Goal: Information Seeking & Learning: Check status

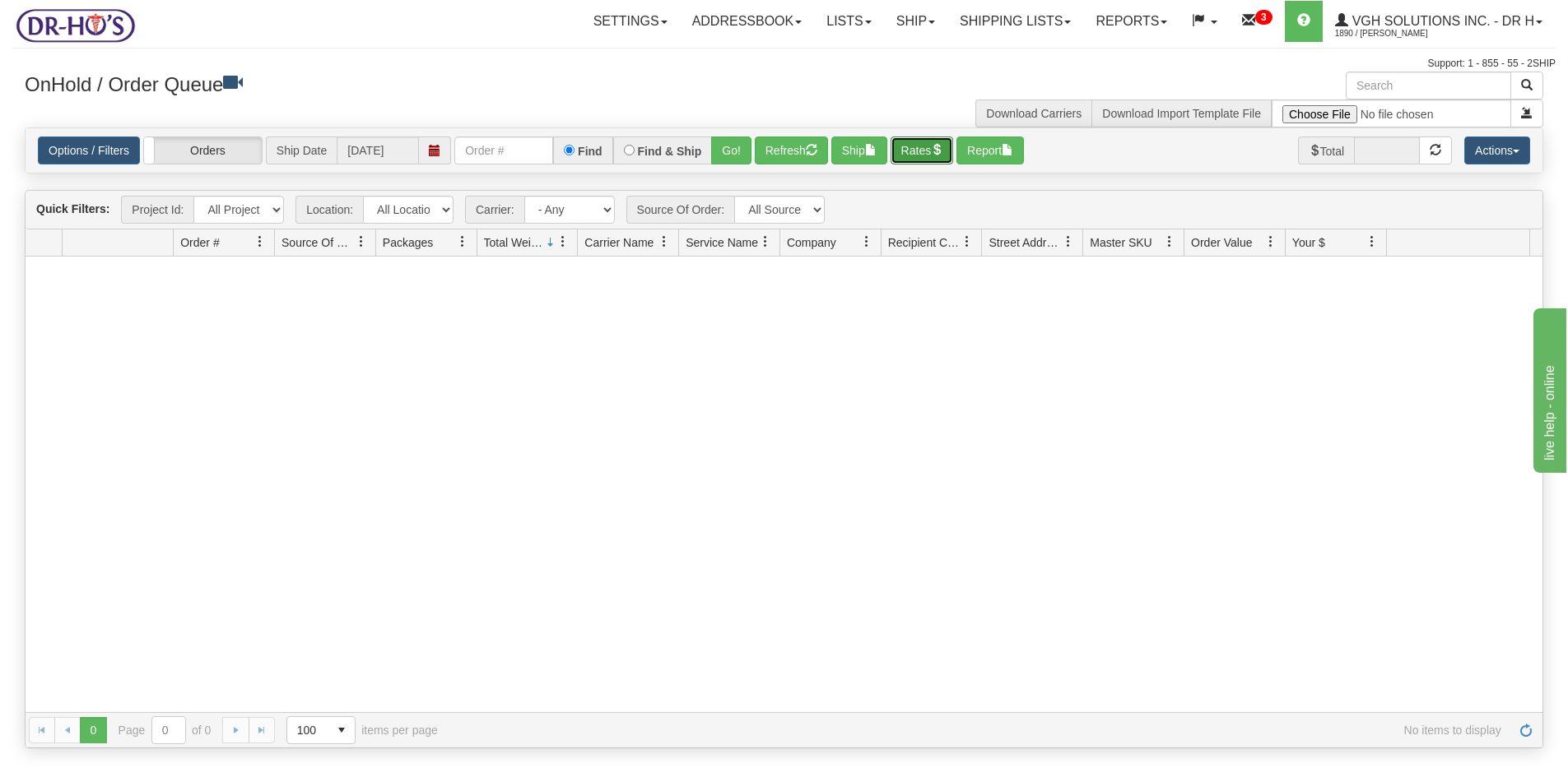
click at [935, 142] on button "Rates" at bounding box center [921, 150] width 63 height 28
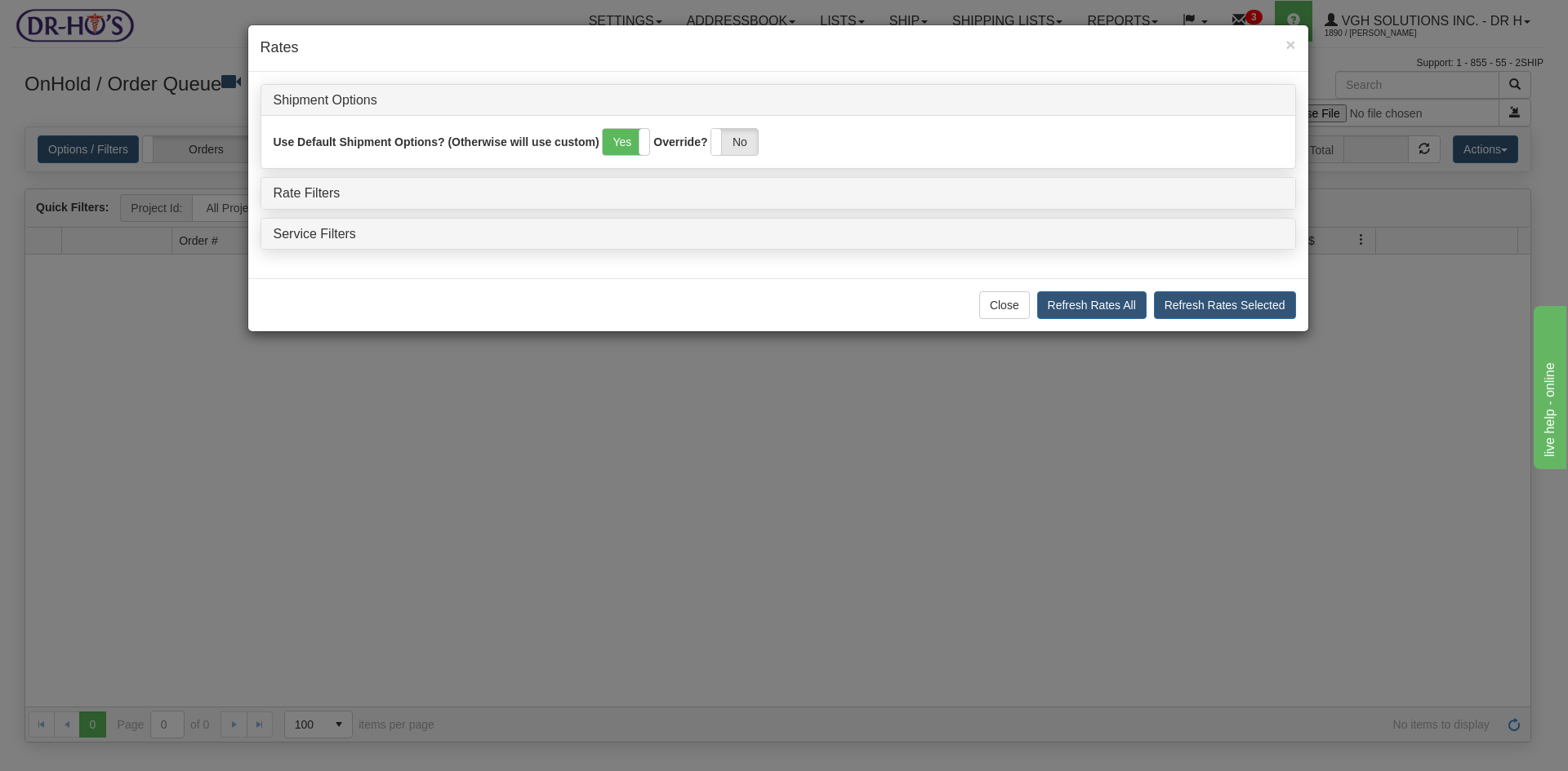
click at [1297, 33] on div "× Rates" at bounding box center [778, 48] width 1060 height 46
click at [1288, 47] on span "×" at bounding box center [1290, 44] width 10 height 19
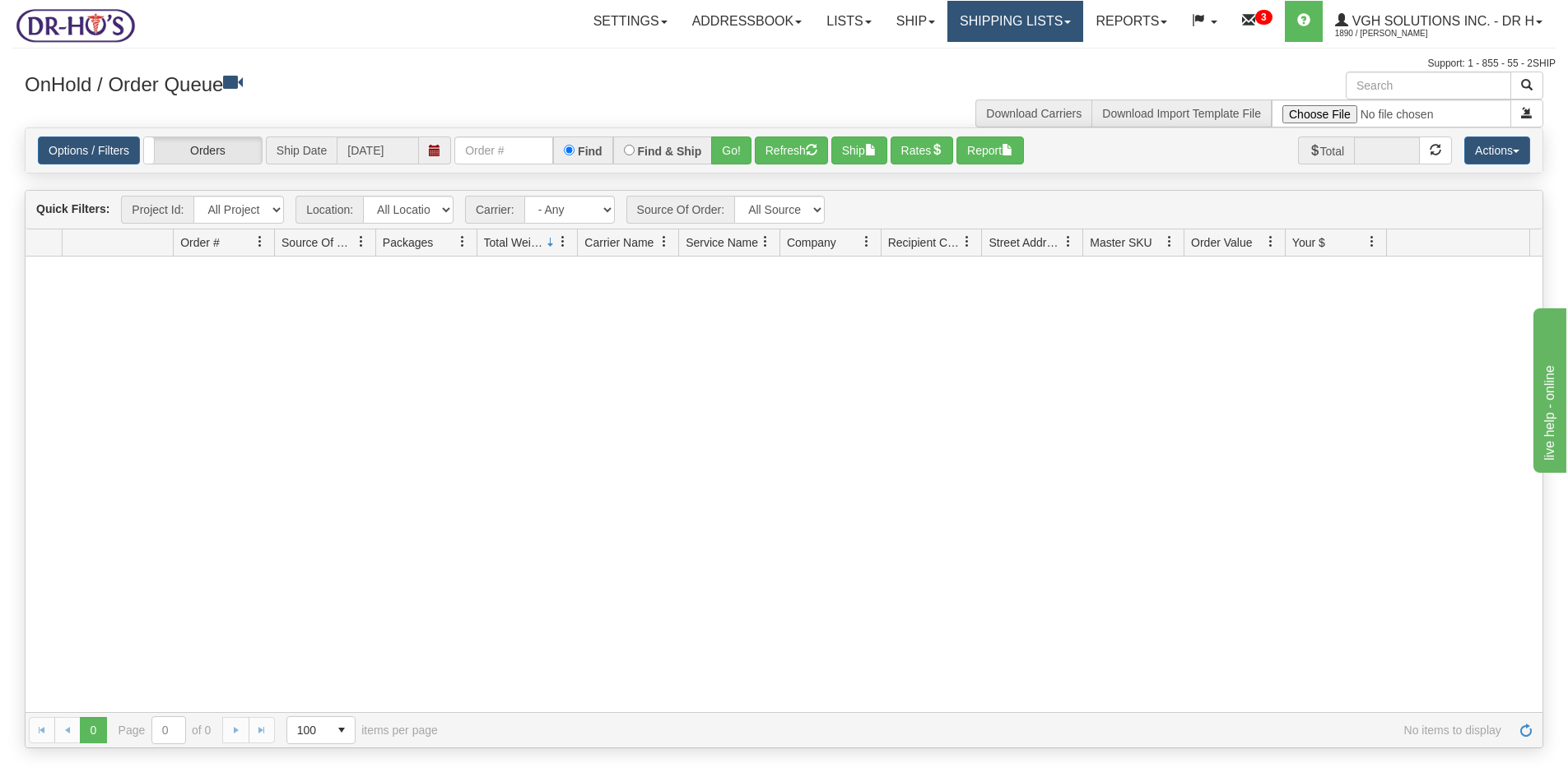
click at [988, 26] on link "Shipping lists" at bounding box center [1014, 21] width 136 height 41
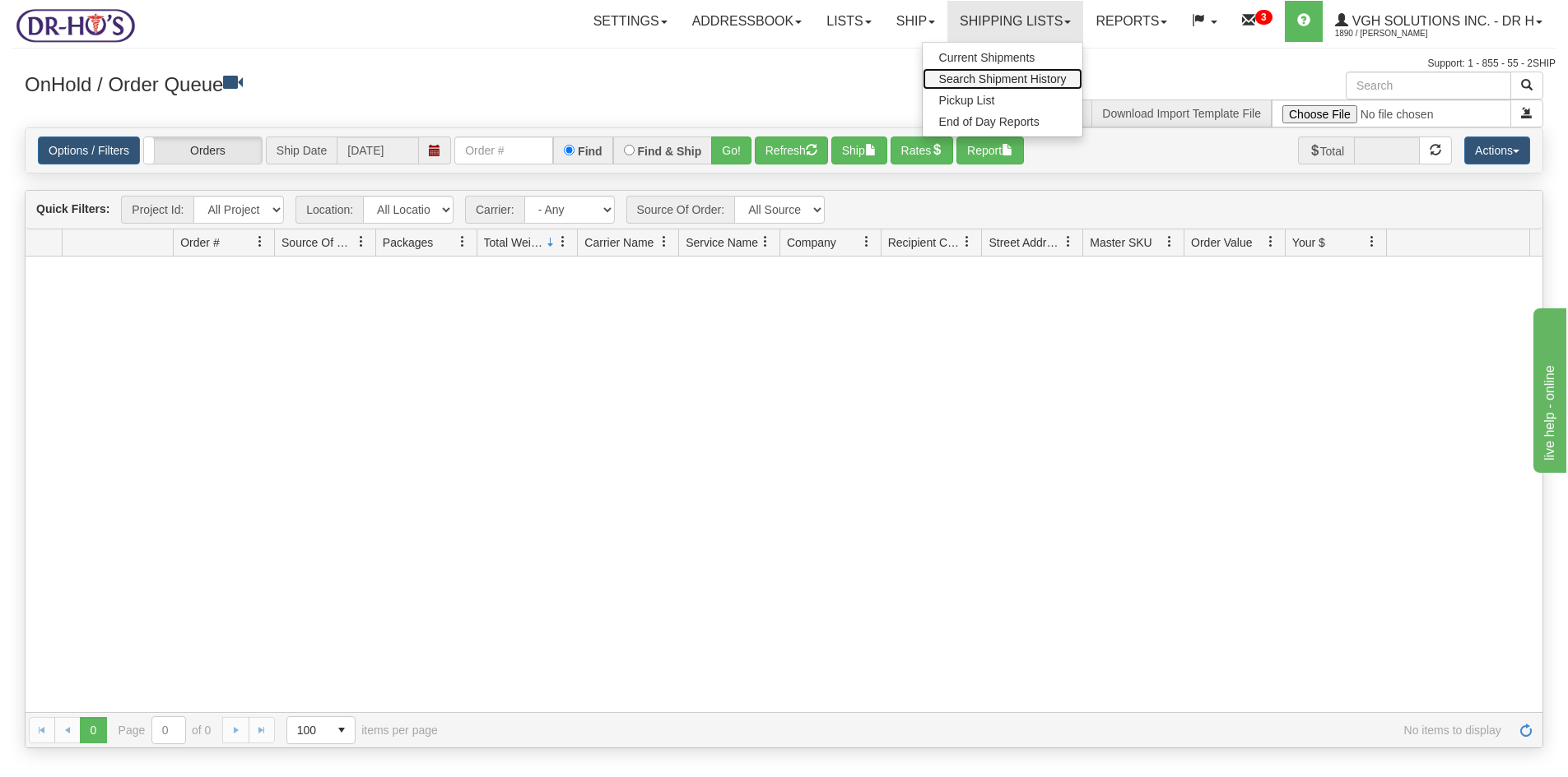
click at [973, 76] on span "Search Shipment History" at bounding box center [1002, 78] width 128 height 13
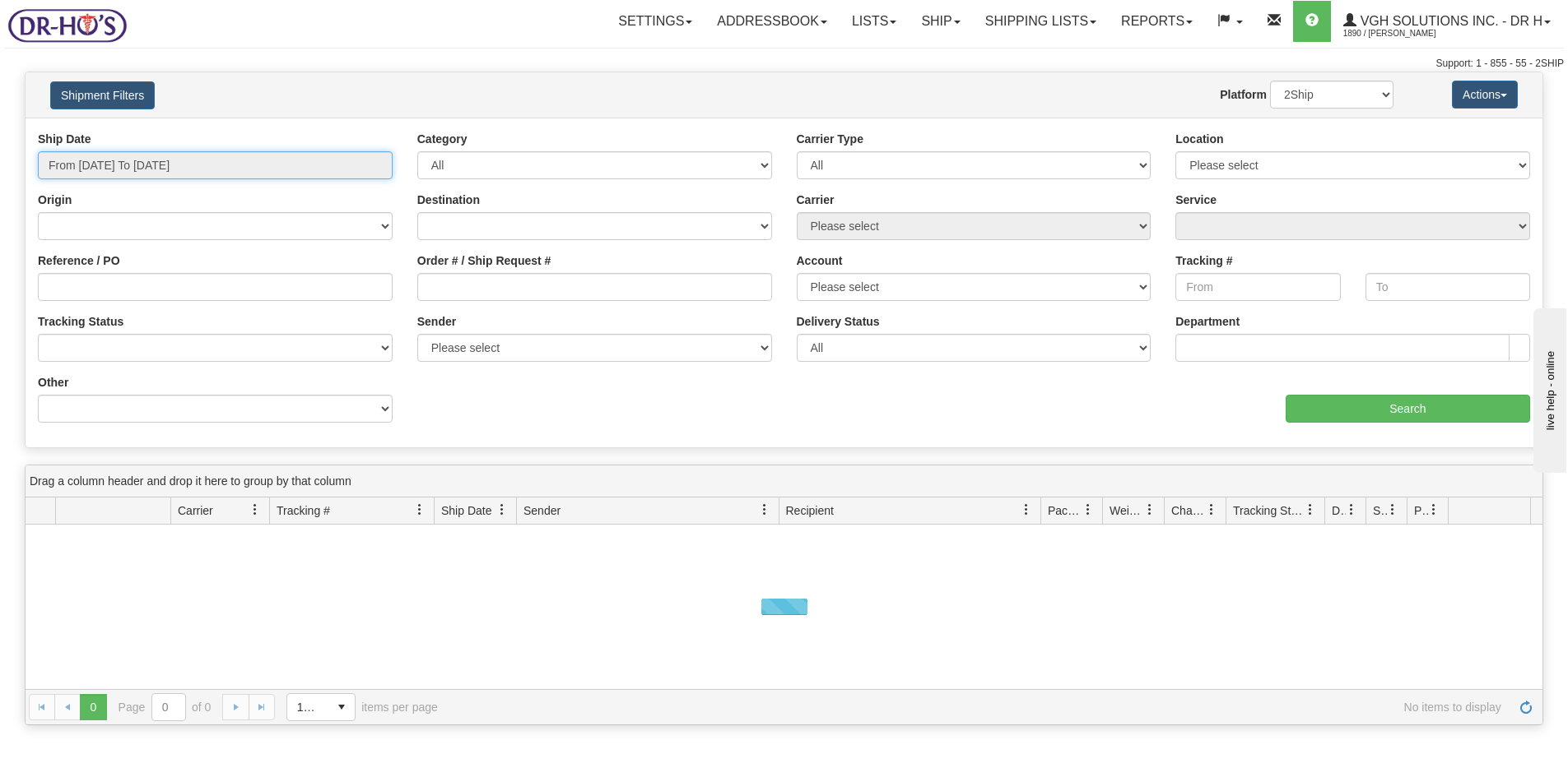
click at [330, 157] on input "From [DATE] To [DATE]" at bounding box center [214, 165] width 355 height 28
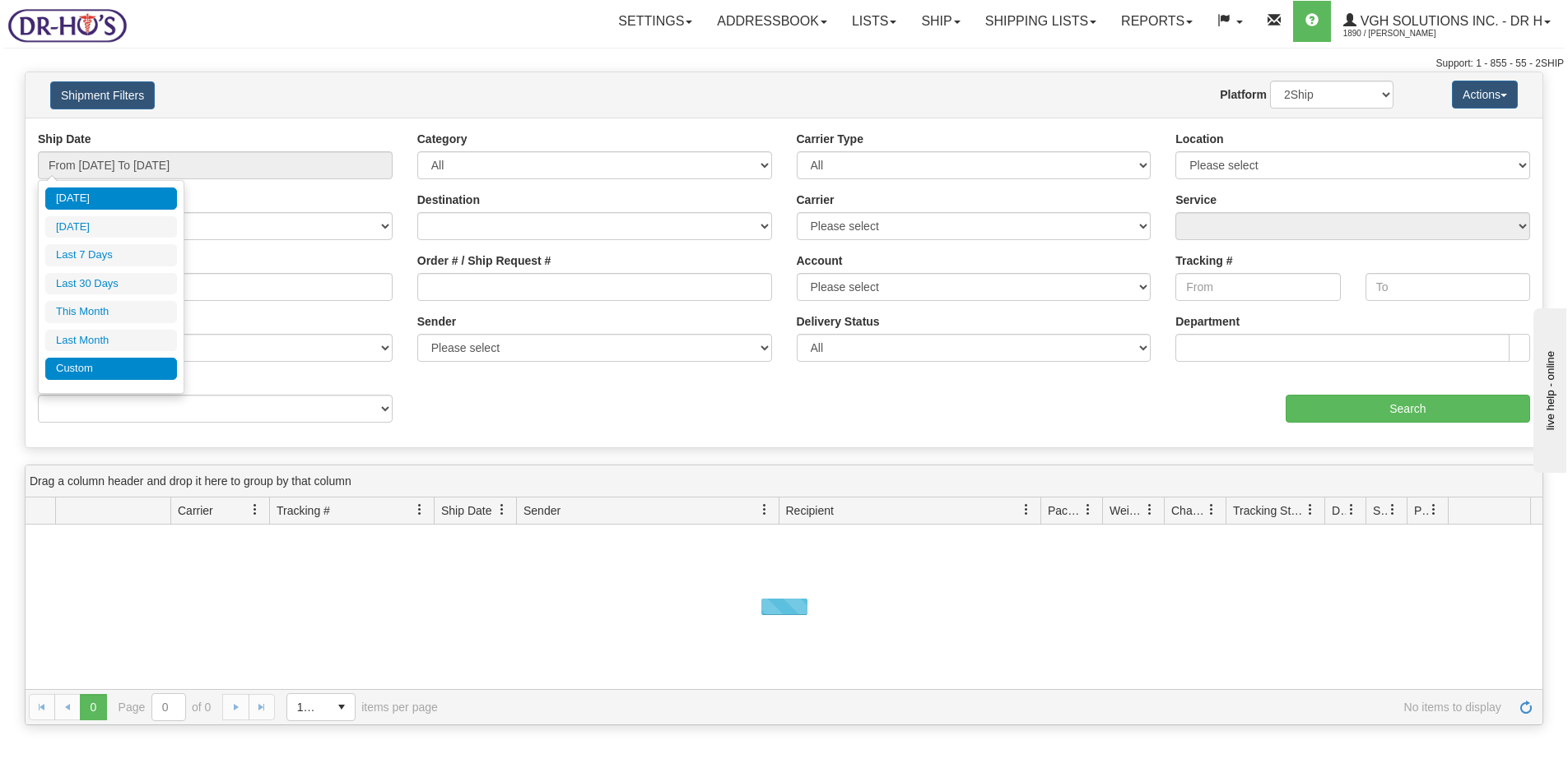
click at [66, 372] on li "Custom" at bounding box center [111, 368] width 131 height 22
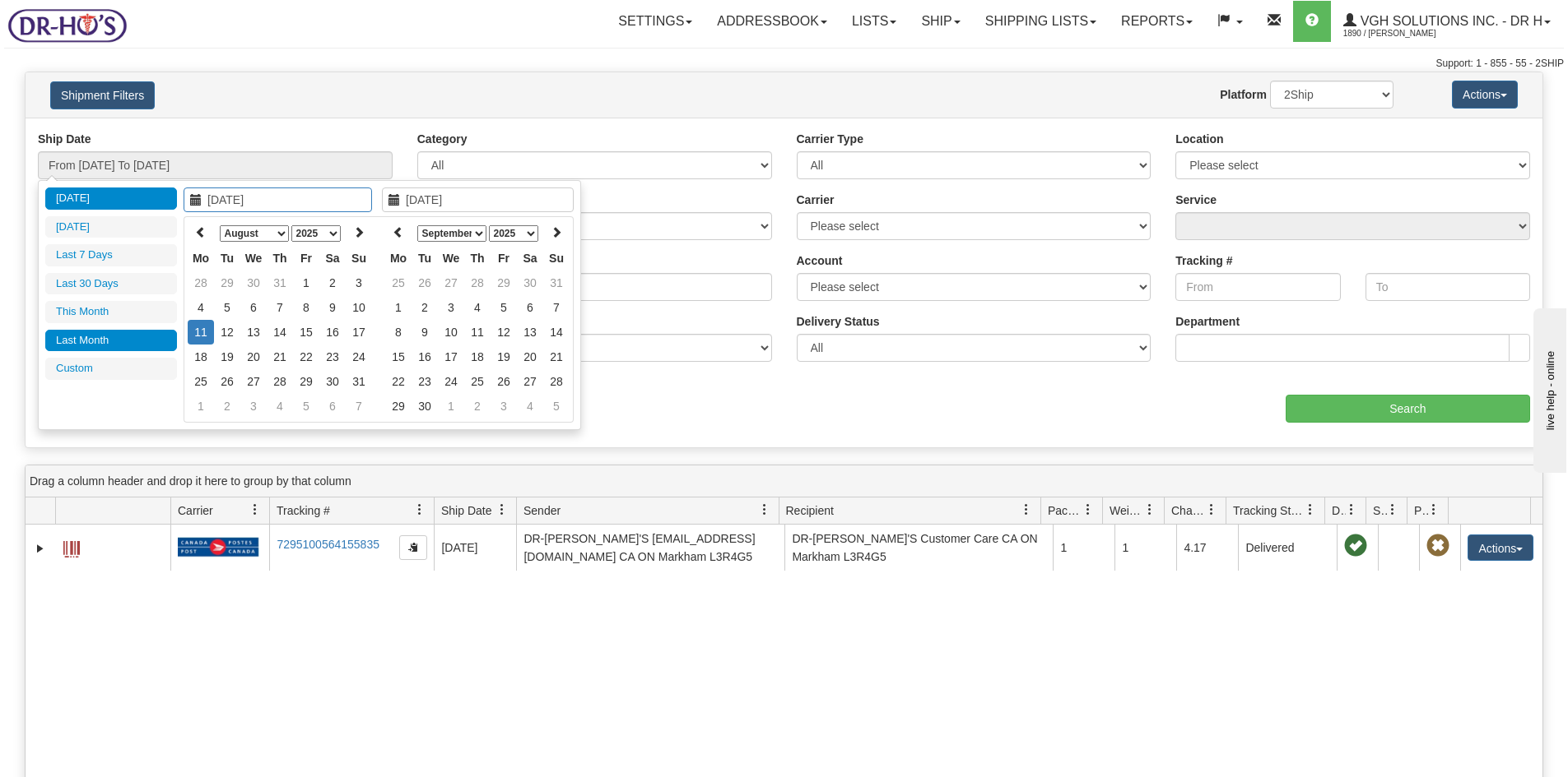
type input "[DATE]"
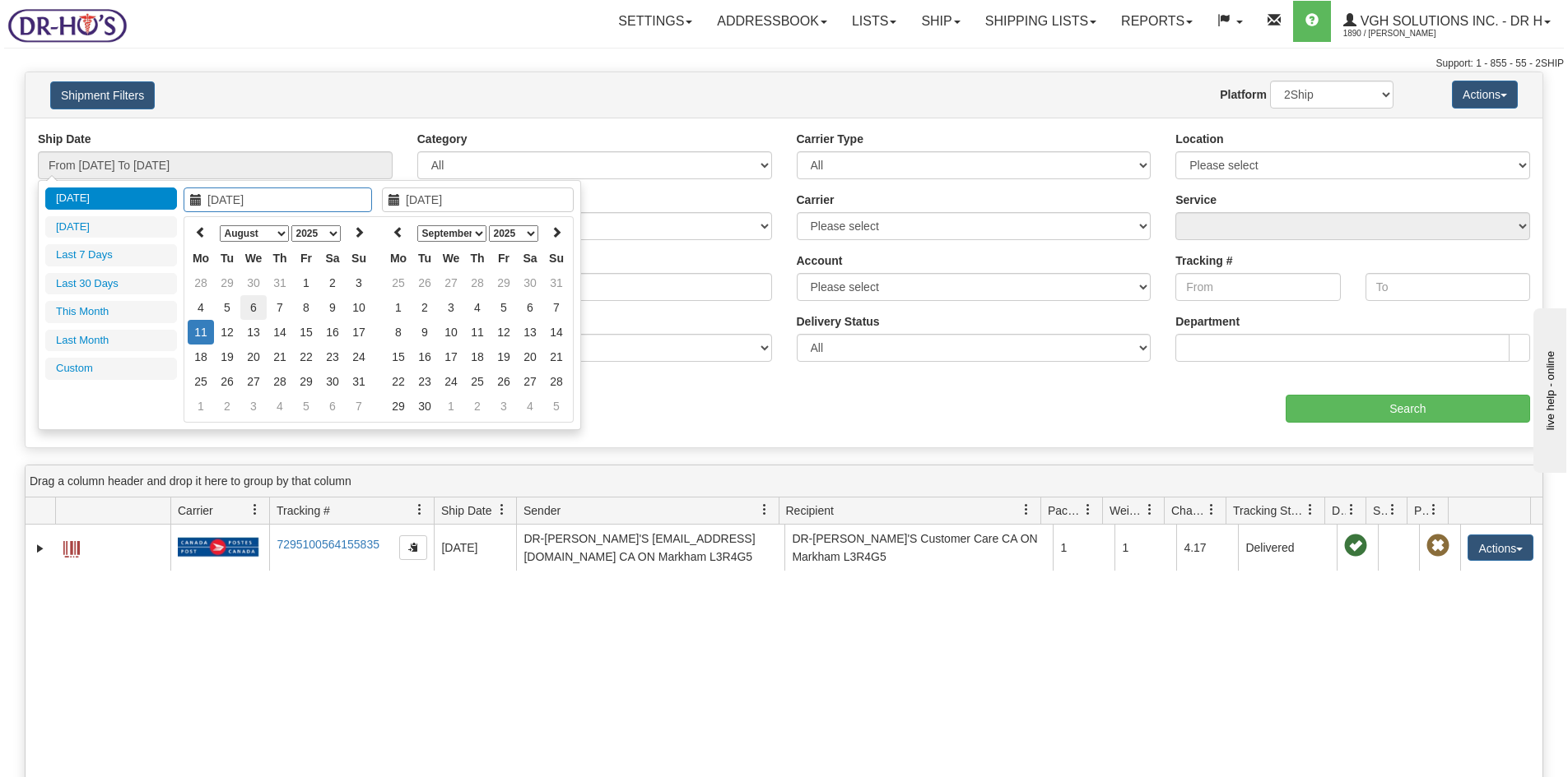
click at [254, 308] on td "6" at bounding box center [253, 307] width 26 height 25
click at [395, 233] on icon at bounding box center [398, 232] width 12 height 12
type input "[DATE]"
click at [448, 304] on td "6" at bounding box center [451, 307] width 26 height 25
type input "From [DATE] To [DATE]"
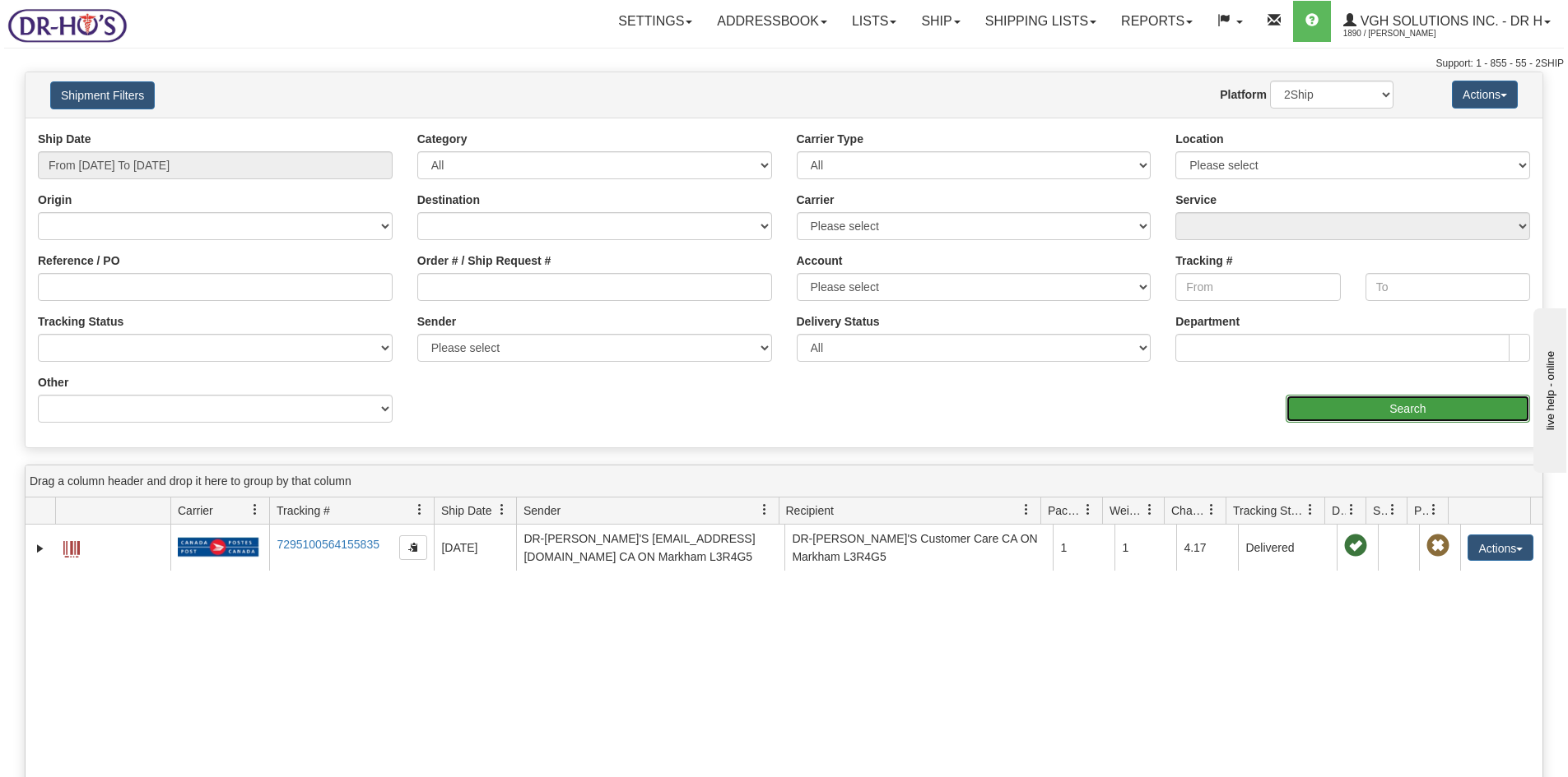
click at [1400, 409] on input "Search" at bounding box center [1407, 409] width 244 height 28
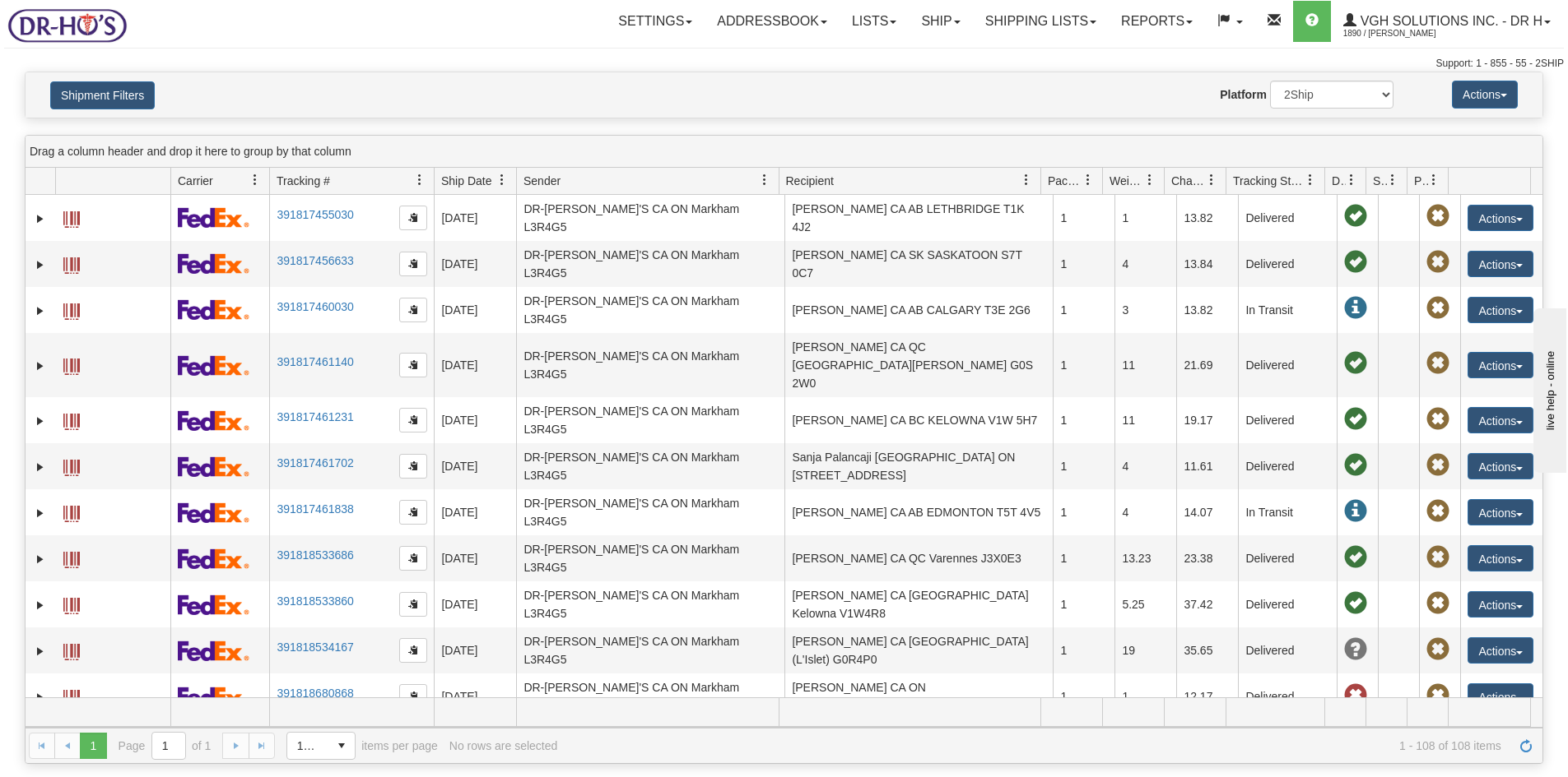
click at [1309, 179] on span at bounding box center [1310, 180] width 13 height 13
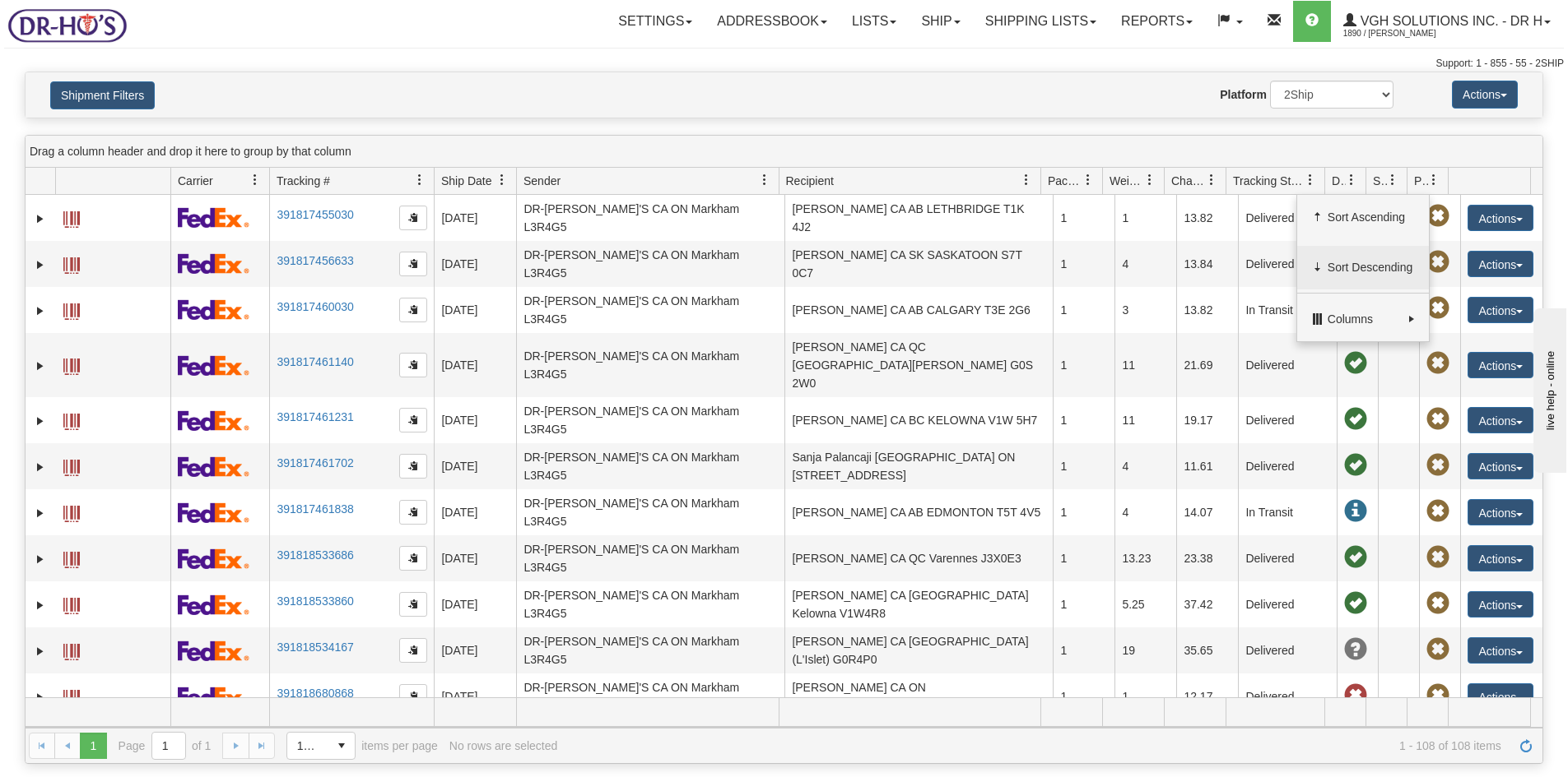
click at [1344, 265] on span "Sort Descending" at bounding box center [1371, 267] width 88 height 16
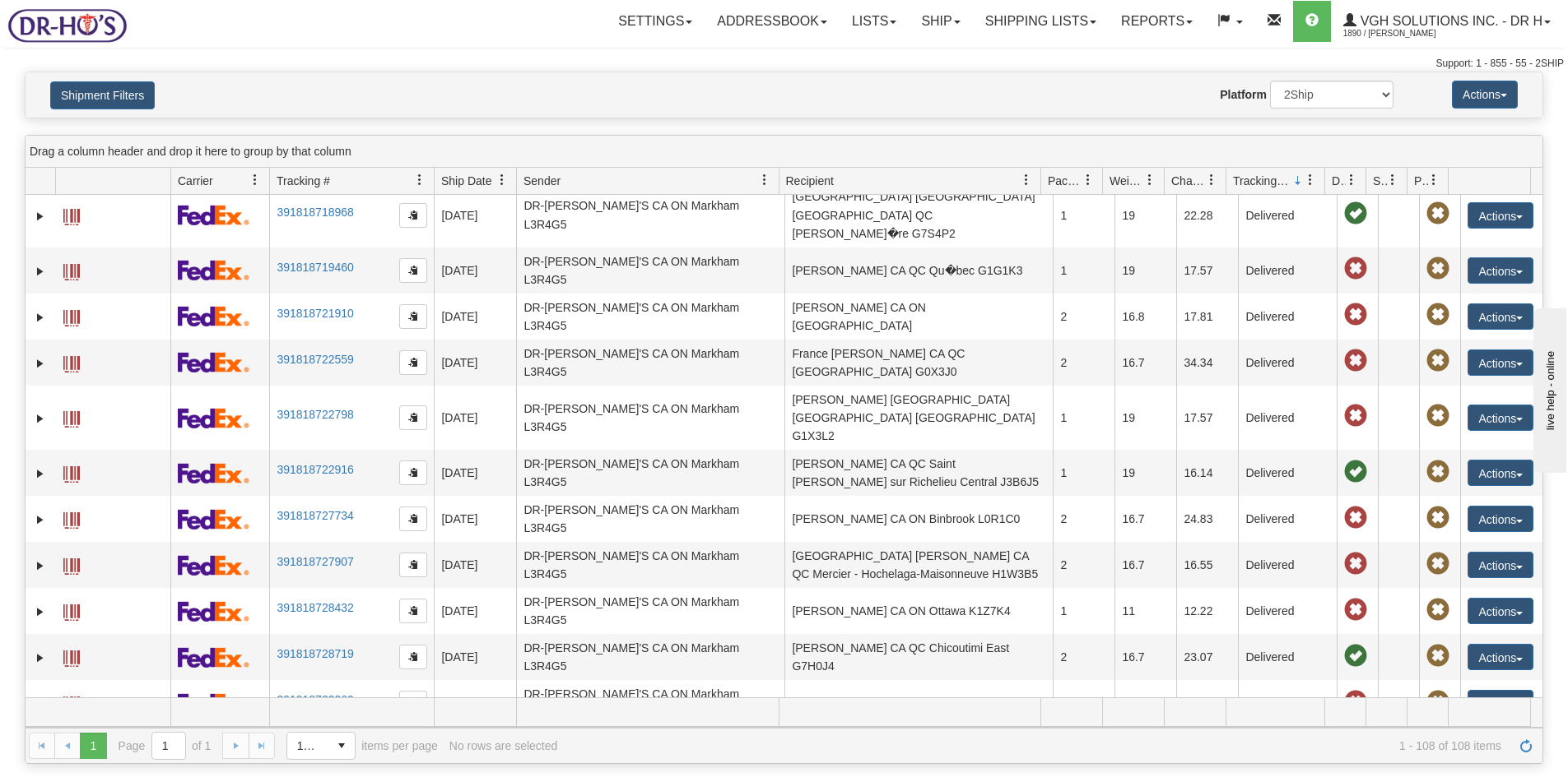
scroll to position [329, 0]
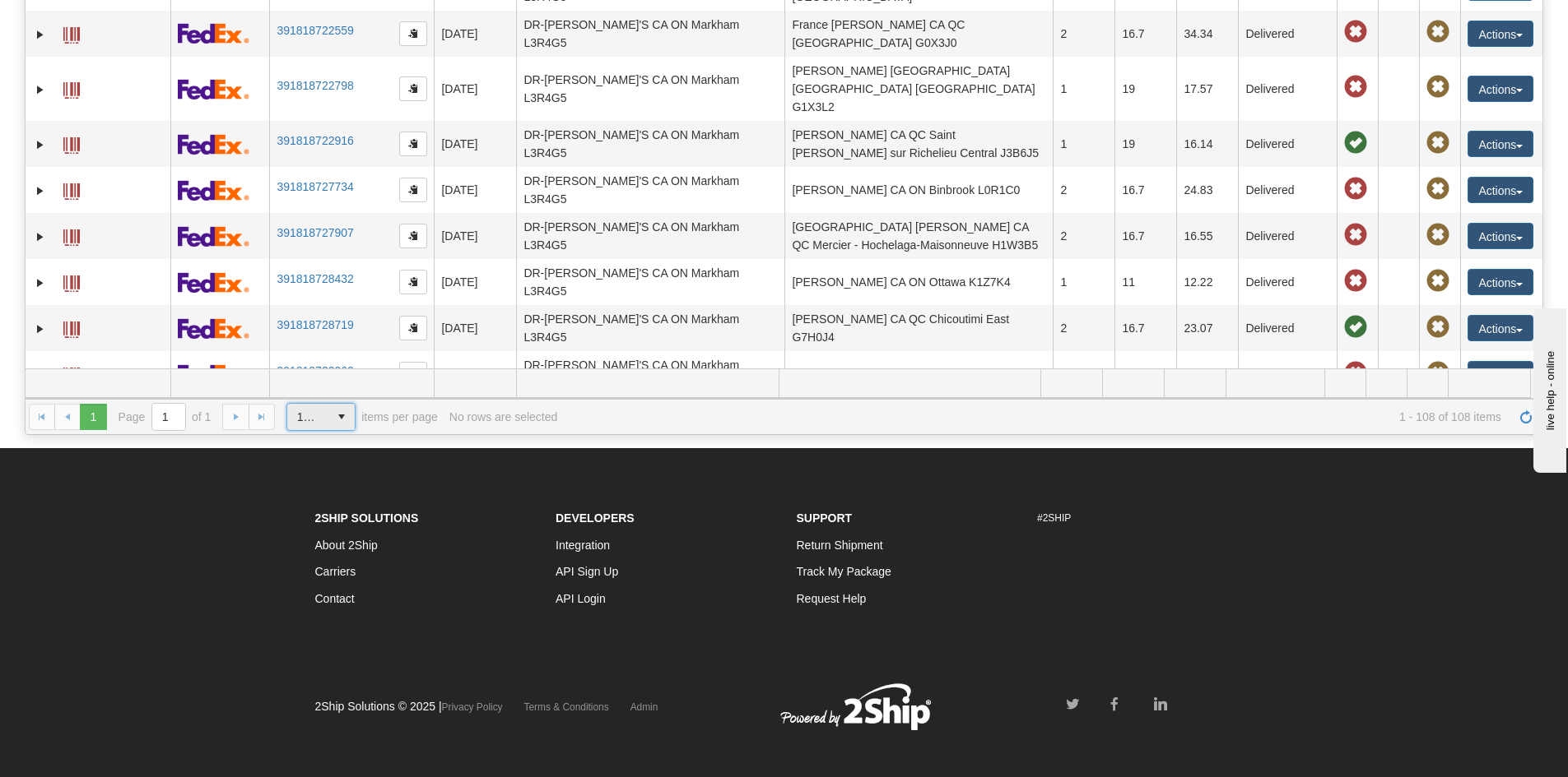
click at [340, 417] on span "select" at bounding box center [341, 417] width 26 height 26
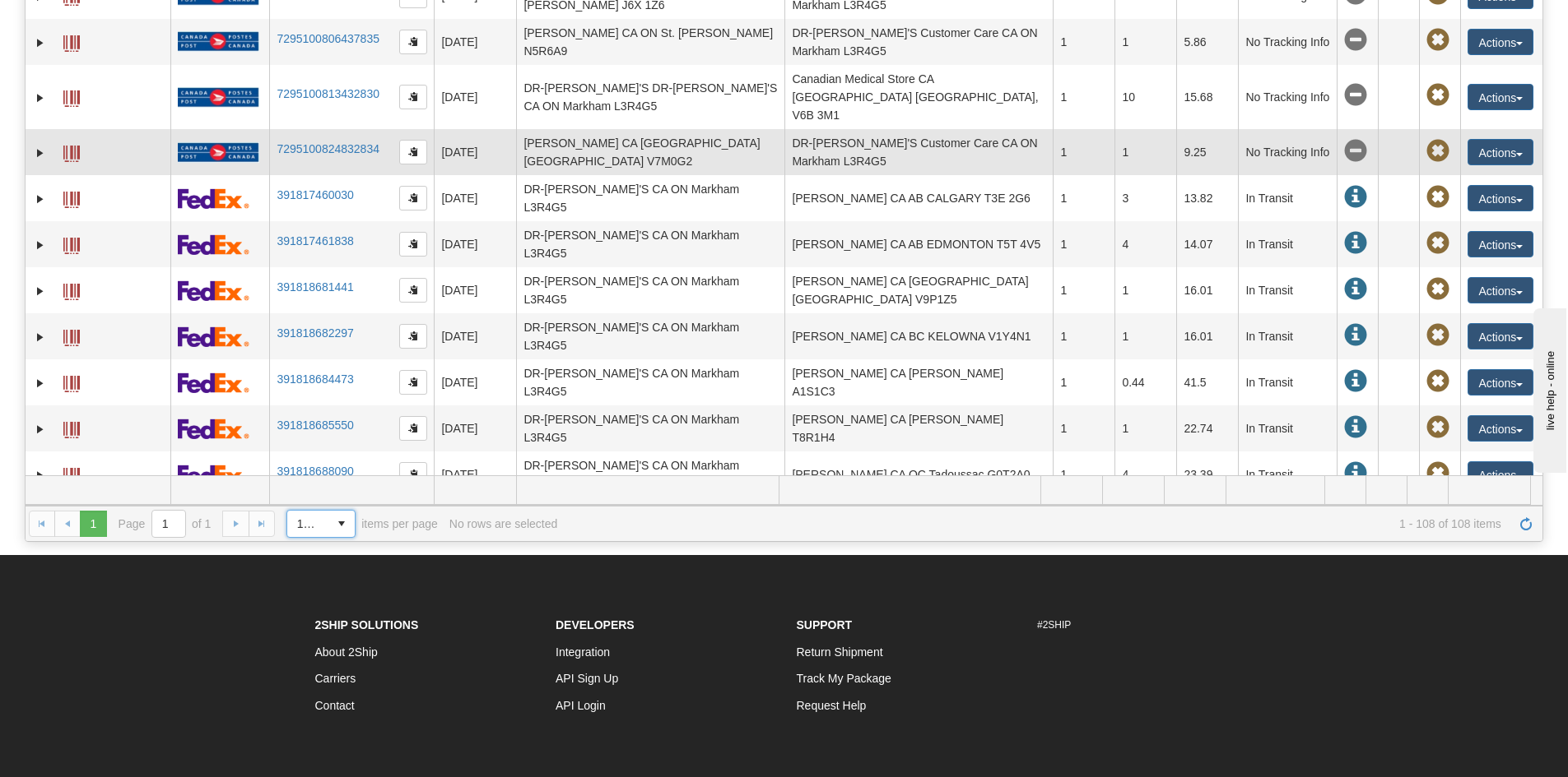
scroll to position [0, 0]
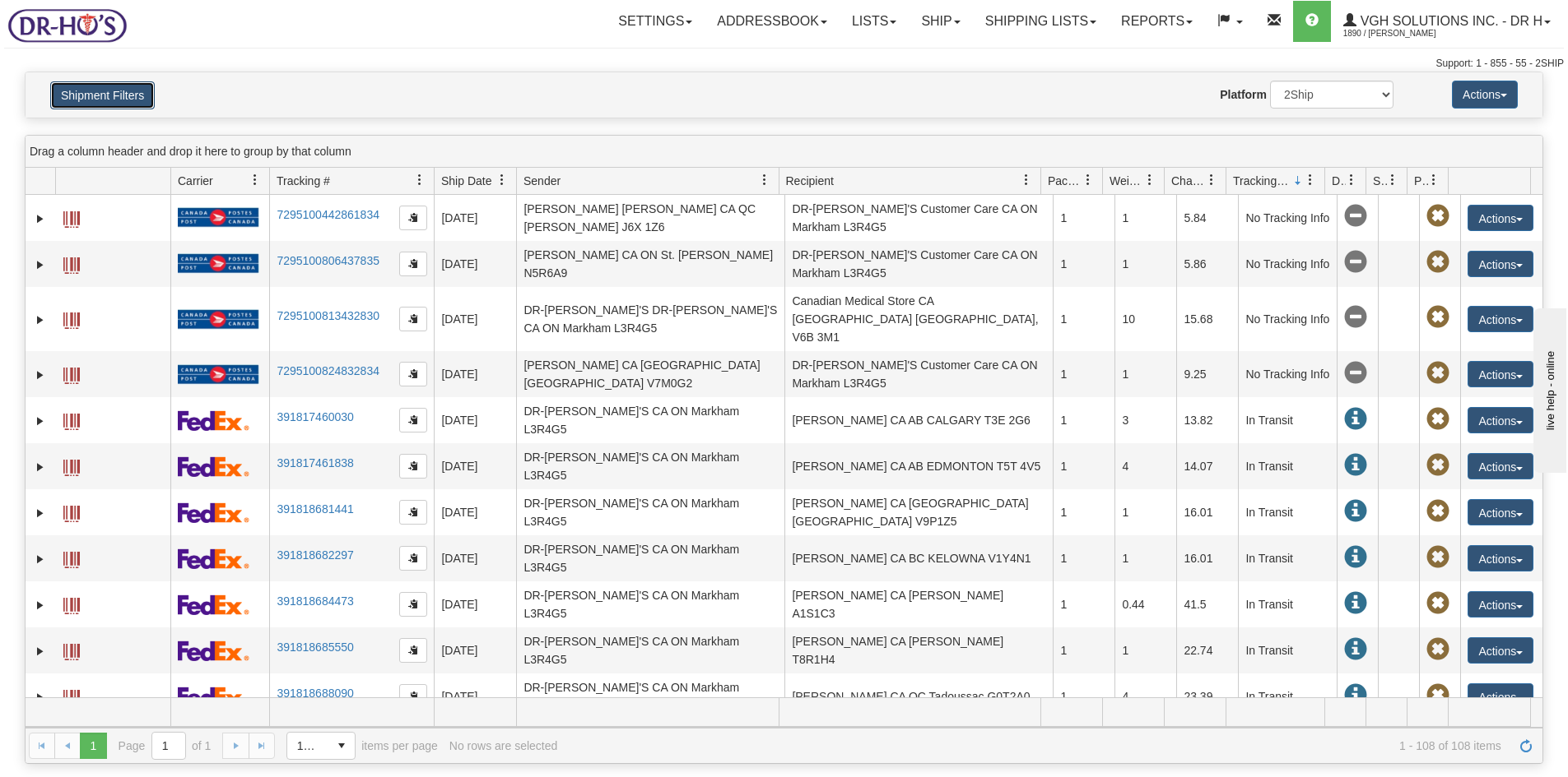
click at [121, 98] on button "Shipment Filters" at bounding box center [102, 95] width 105 height 28
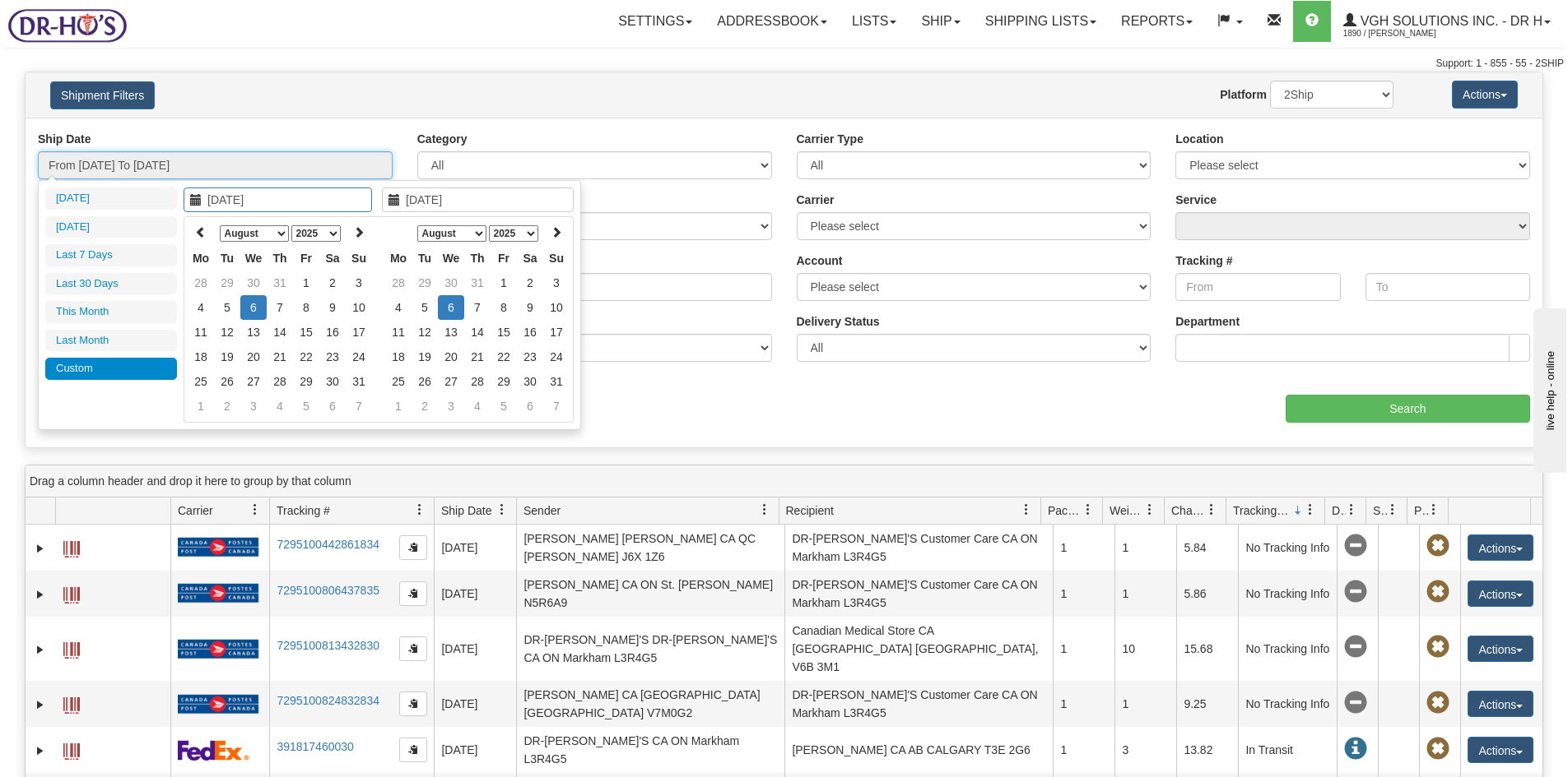
click at [245, 170] on input "From [DATE] To [DATE]" at bounding box center [214, 165] width 355 height 28
type input "[DATE]"
click at [251, 308] on td "6" at bounding box center [253, 307] width 26 height 25
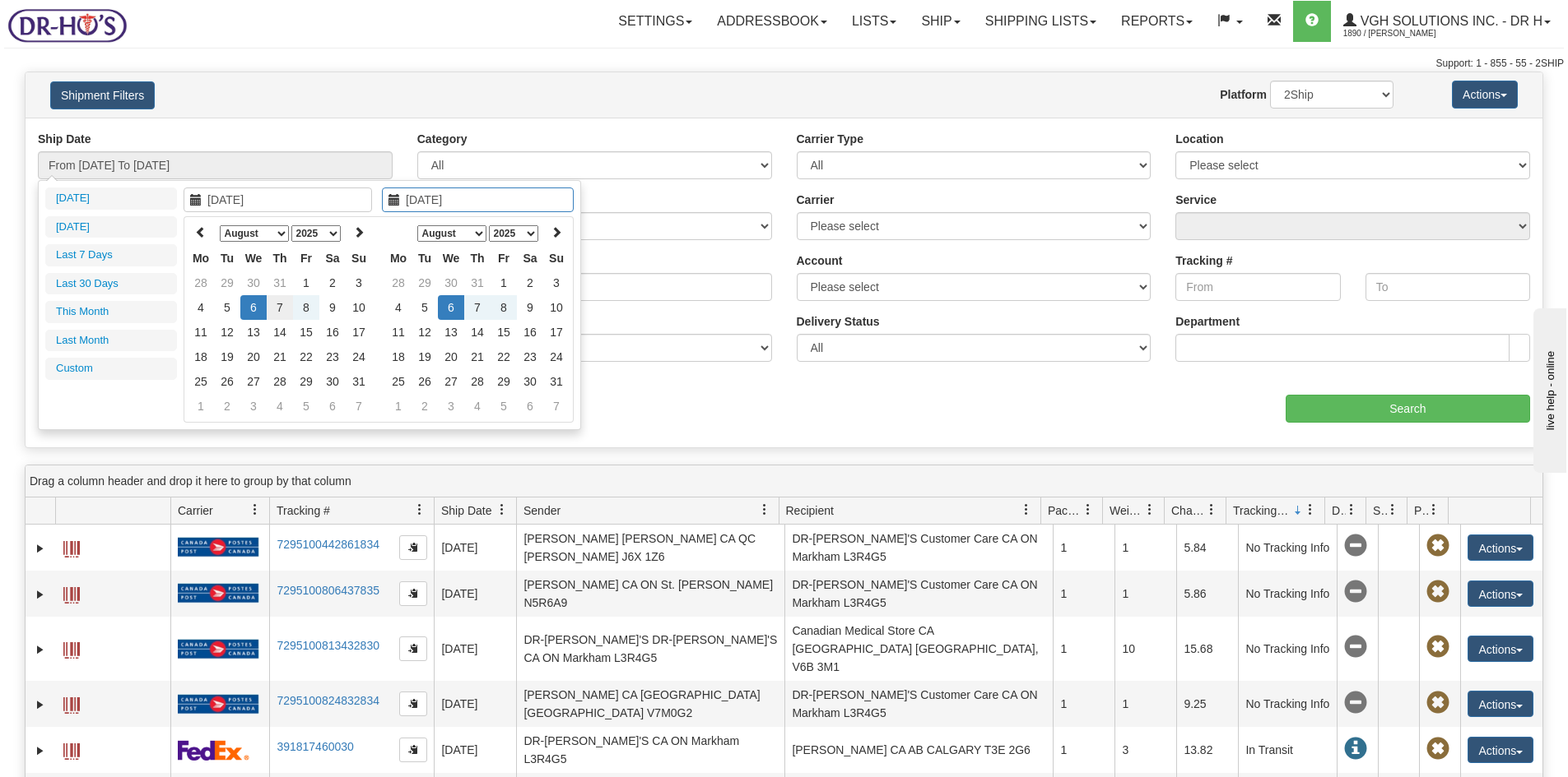
type input "[DATE]"
click at [275, 306] on td "7" at bounding box center [279, 307] width 26 height 25
type input "From [DATE] To [DATE]"
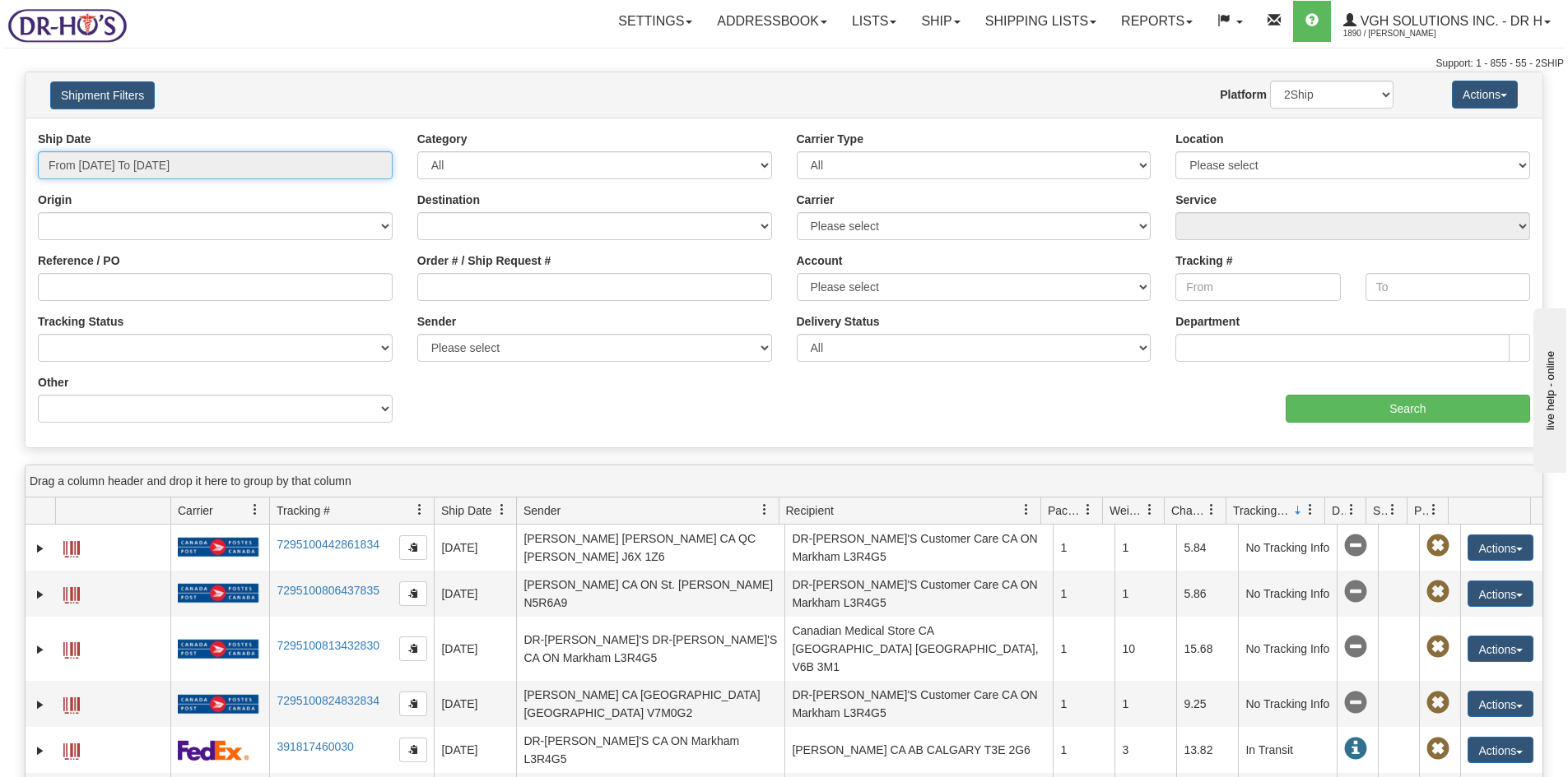
click at [193, 169] on input "From [DATE] To [DATE]" at bounding box center [214, 165] width 355 height 28
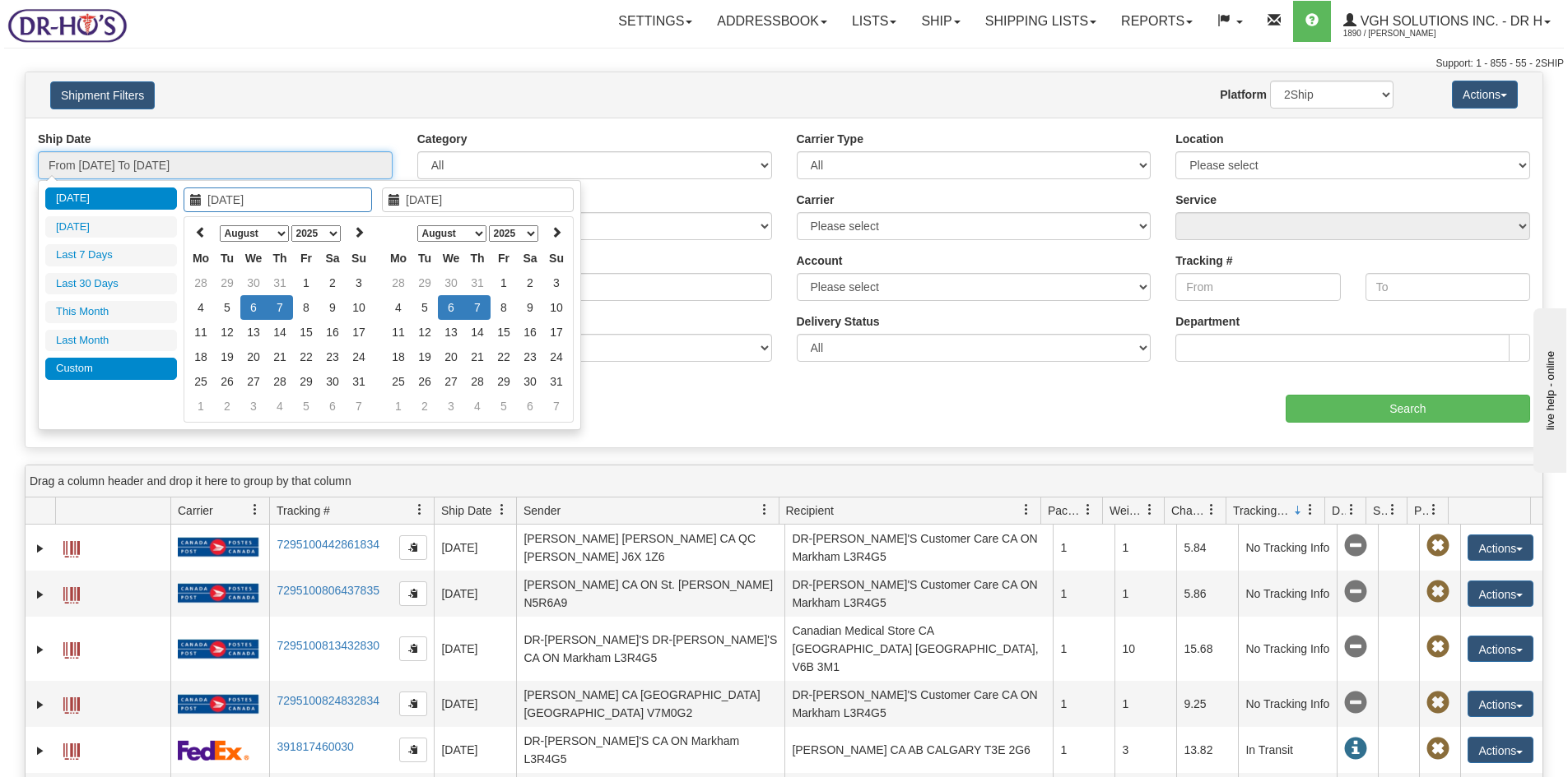
type input "[DATE]"
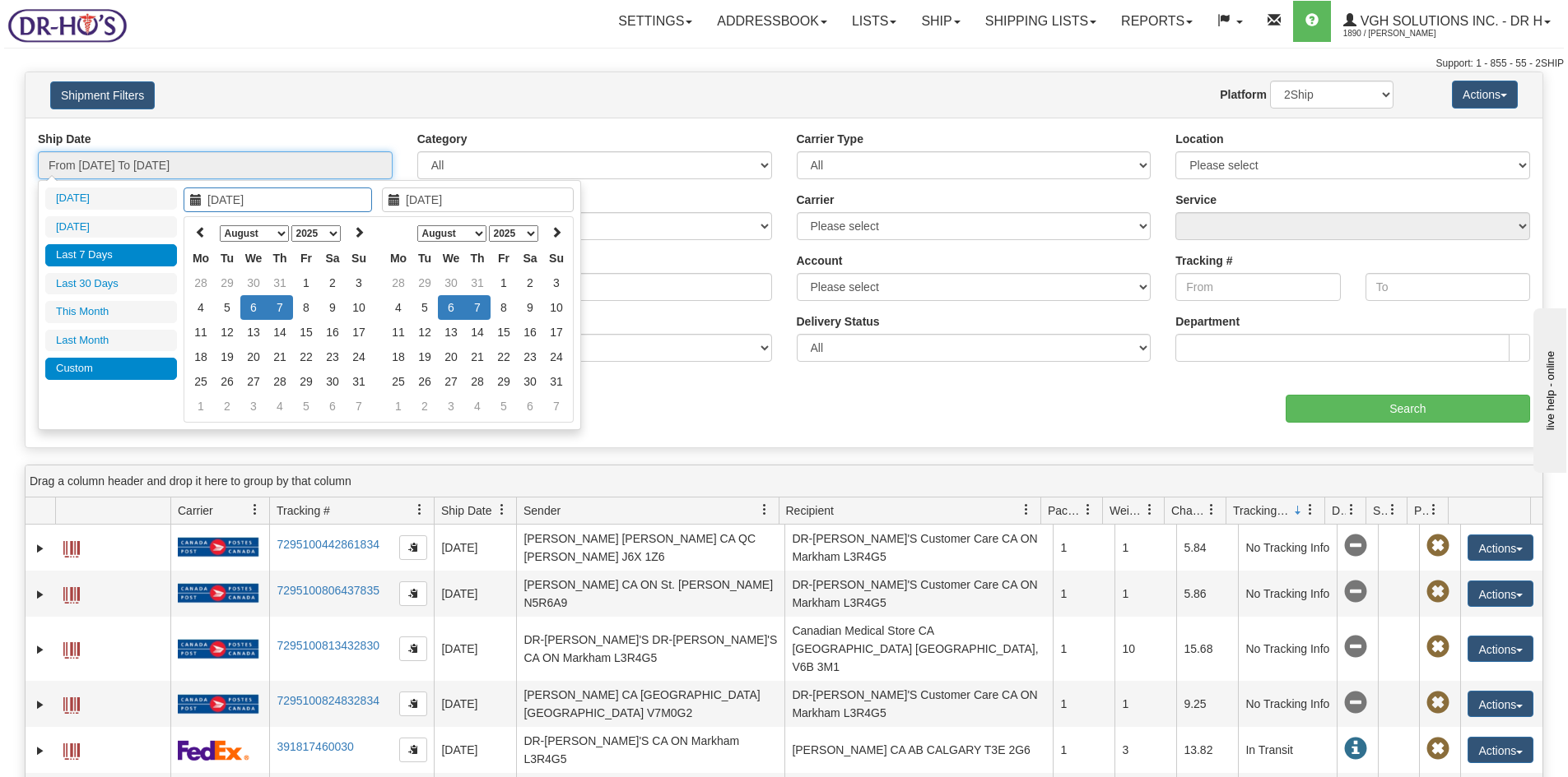
type input "[DATE]"
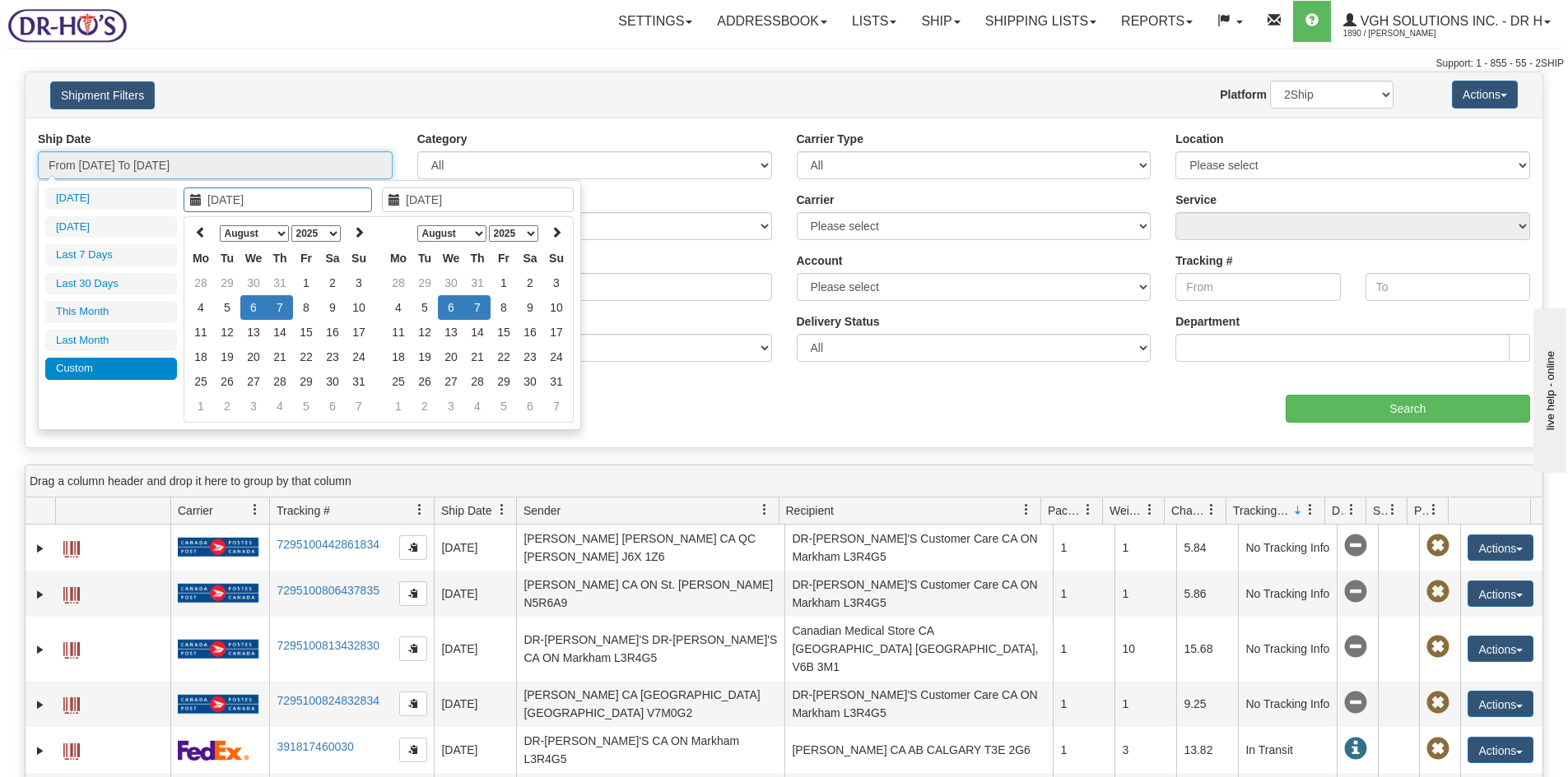
type input "[DATE]"
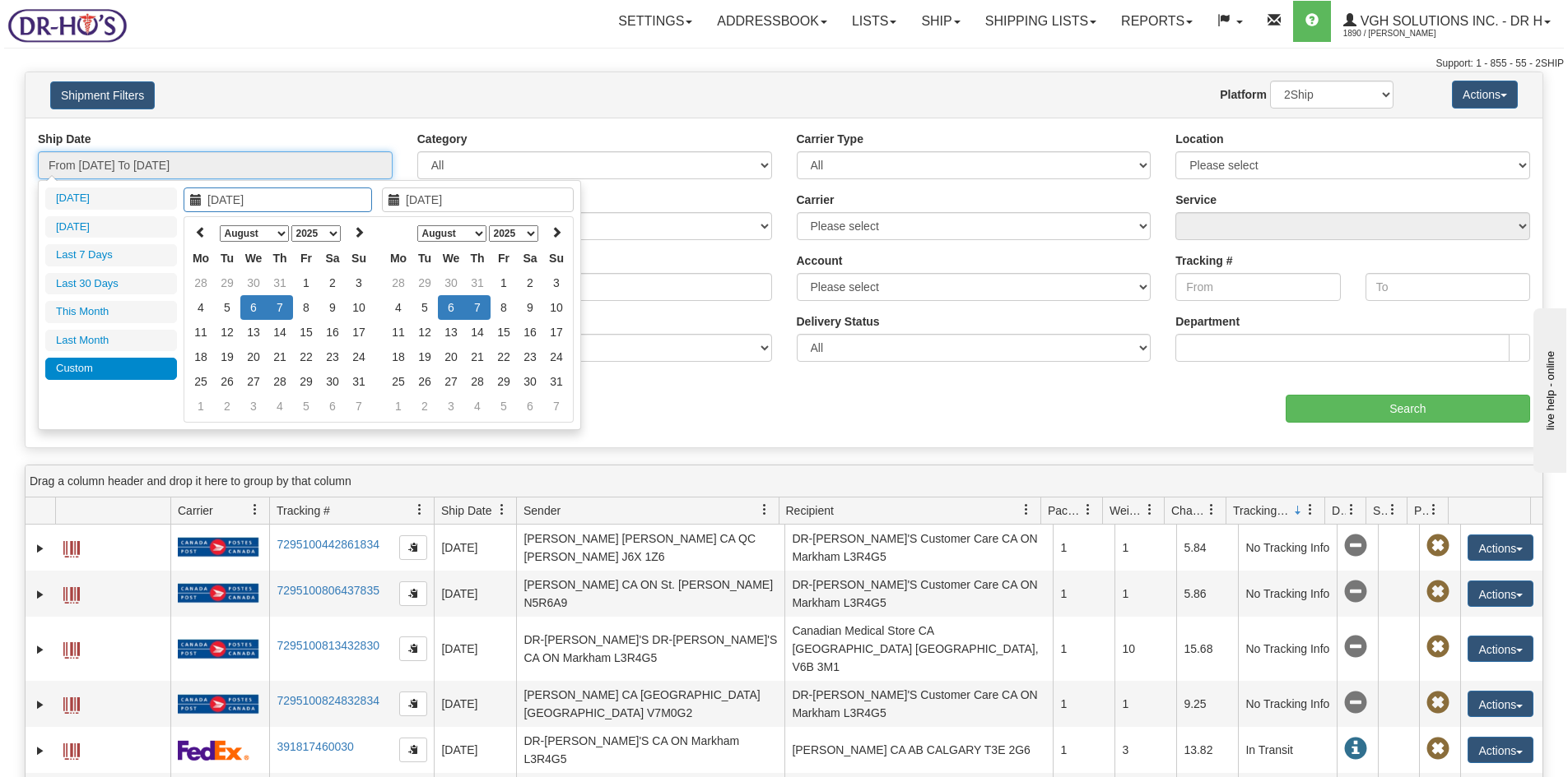
type input "[DATE]"
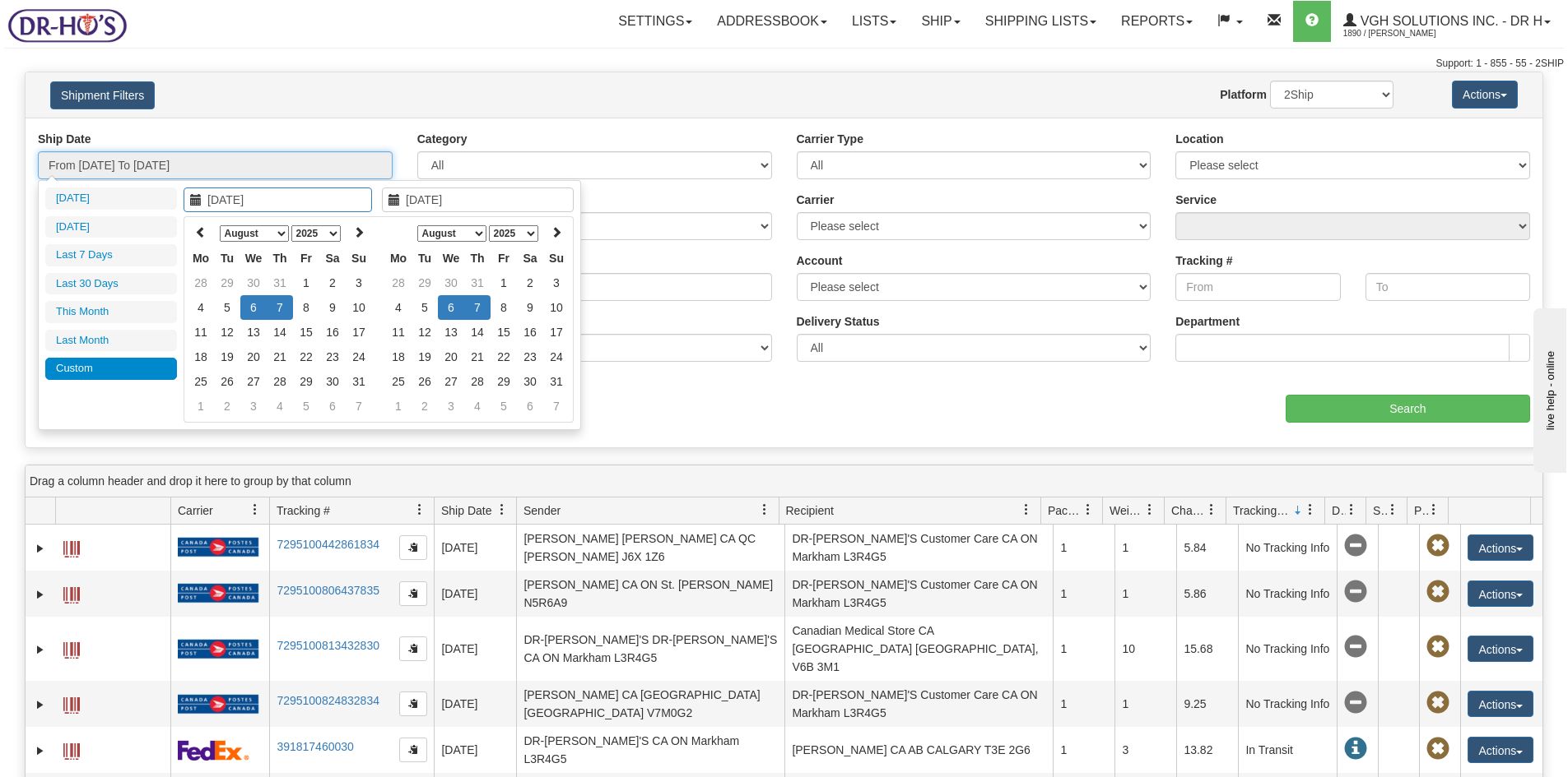
type input "[DATE]"
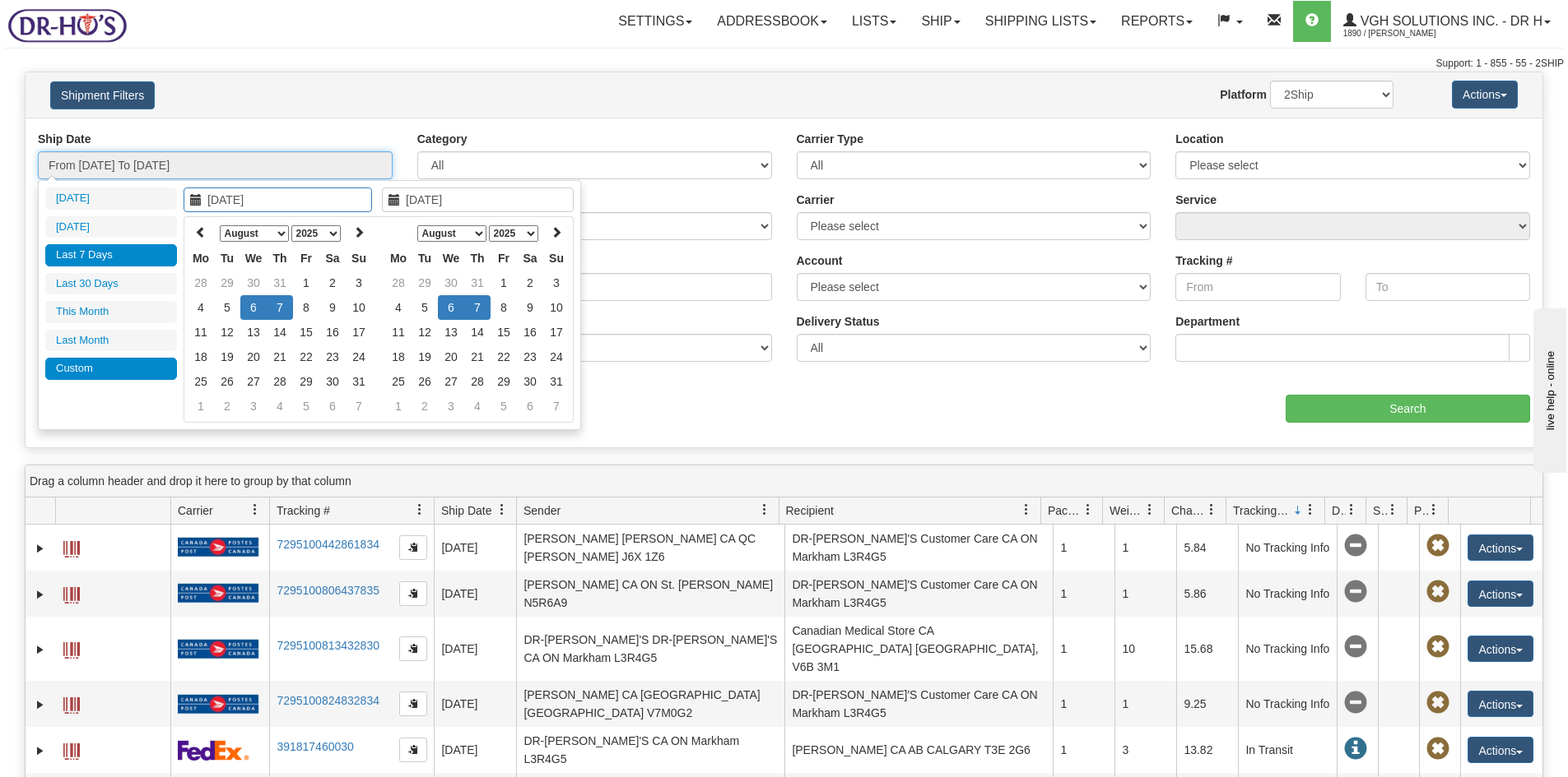
type input "[DATE]"
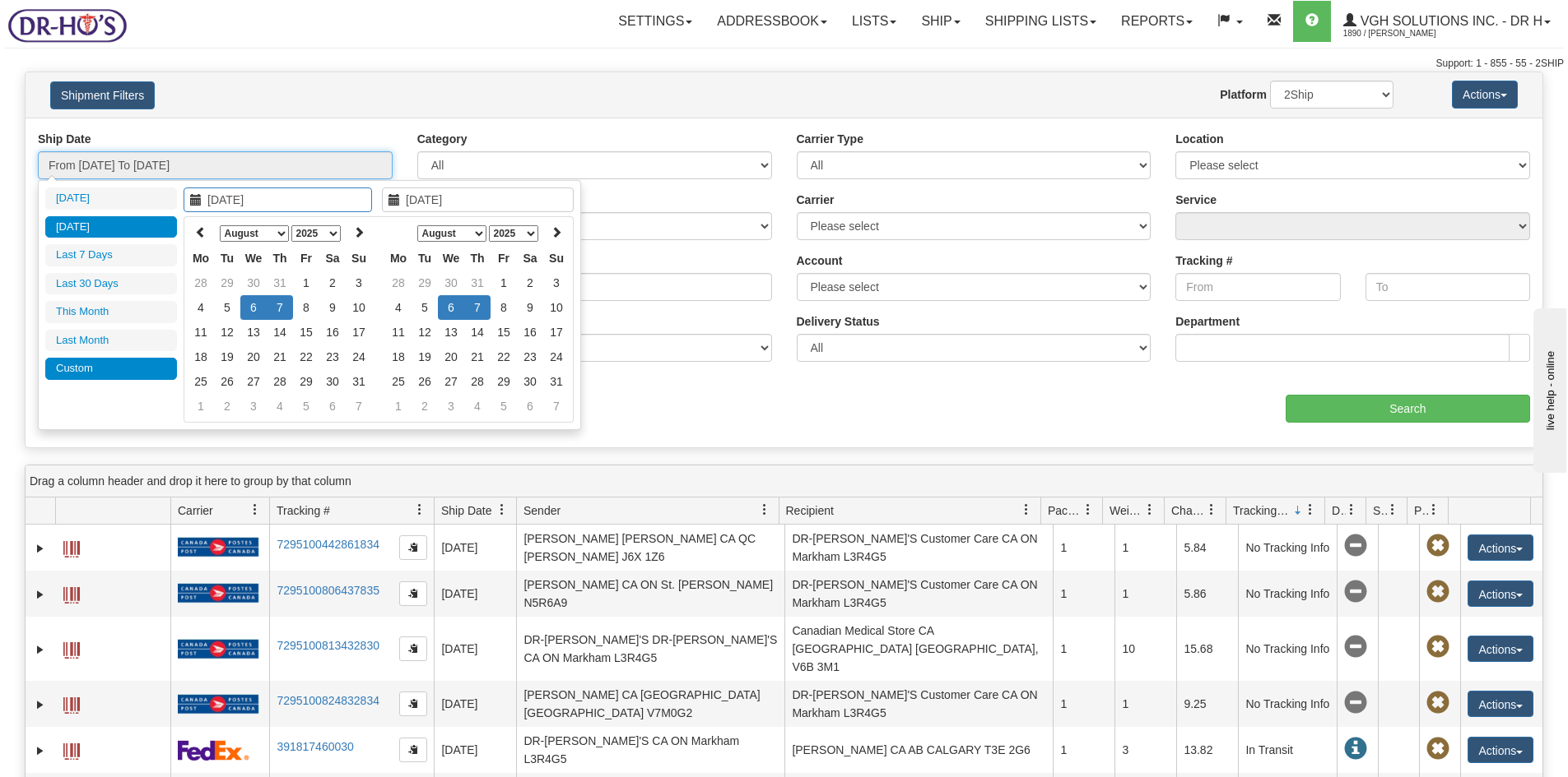
type input "[DATE]"
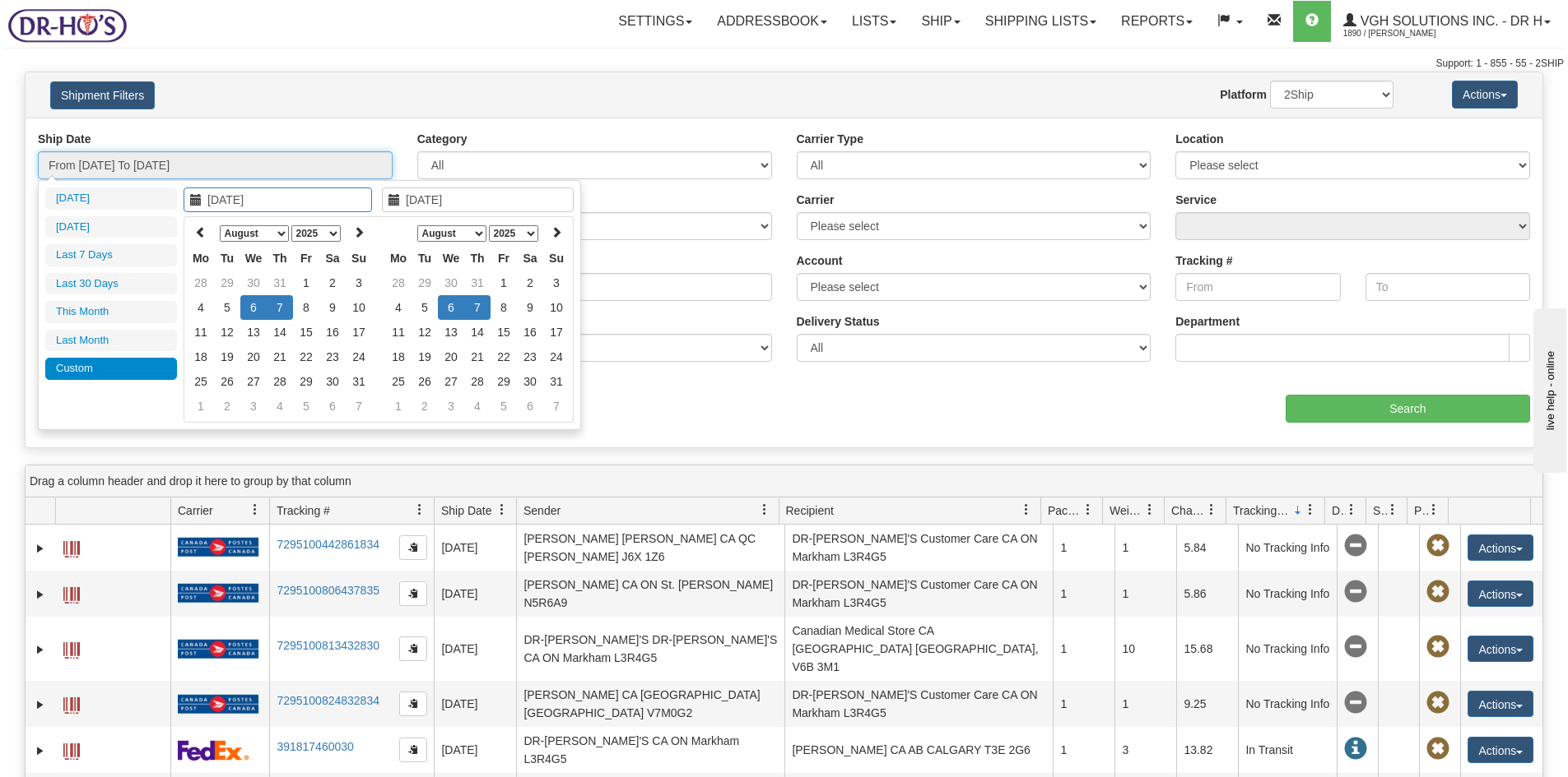
type input "[DATE]"
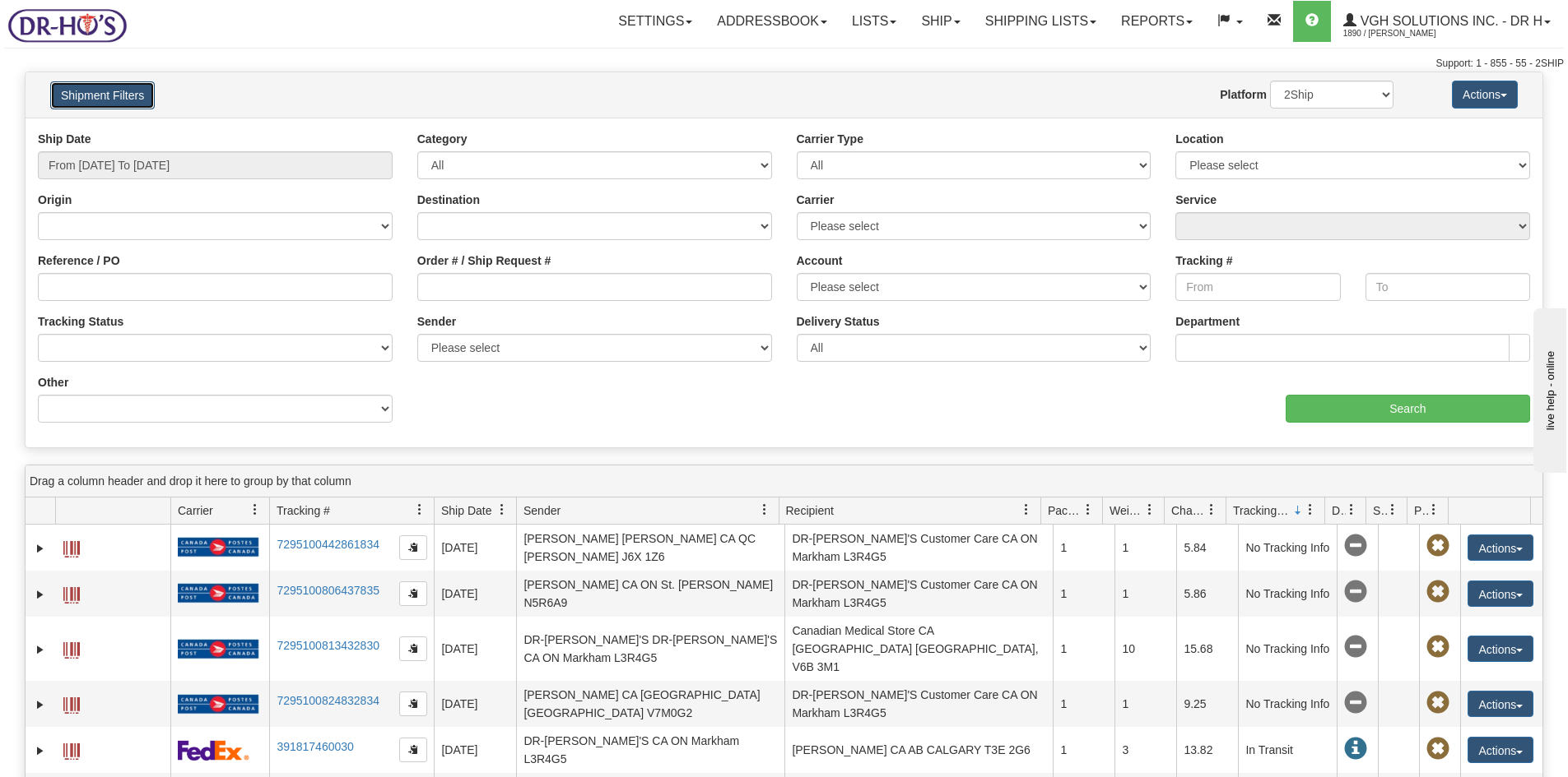
click at [102, 95] on button "Shipment Filters" at bounding box center [102, 95] width 105 height 28
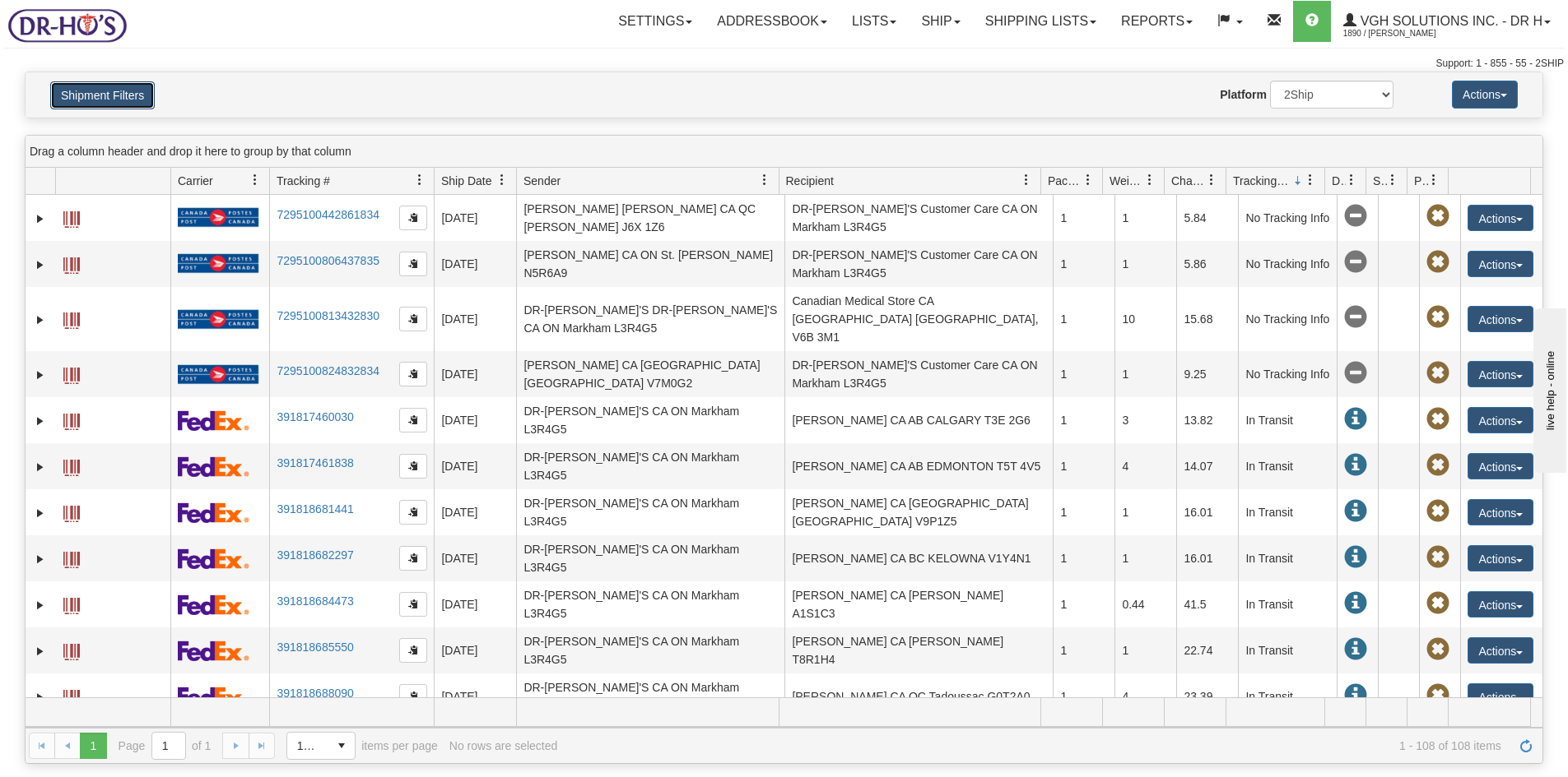
click at [102, 95] on button "Shipment Filters" at bounding box center [102, 95] width 105 height 28
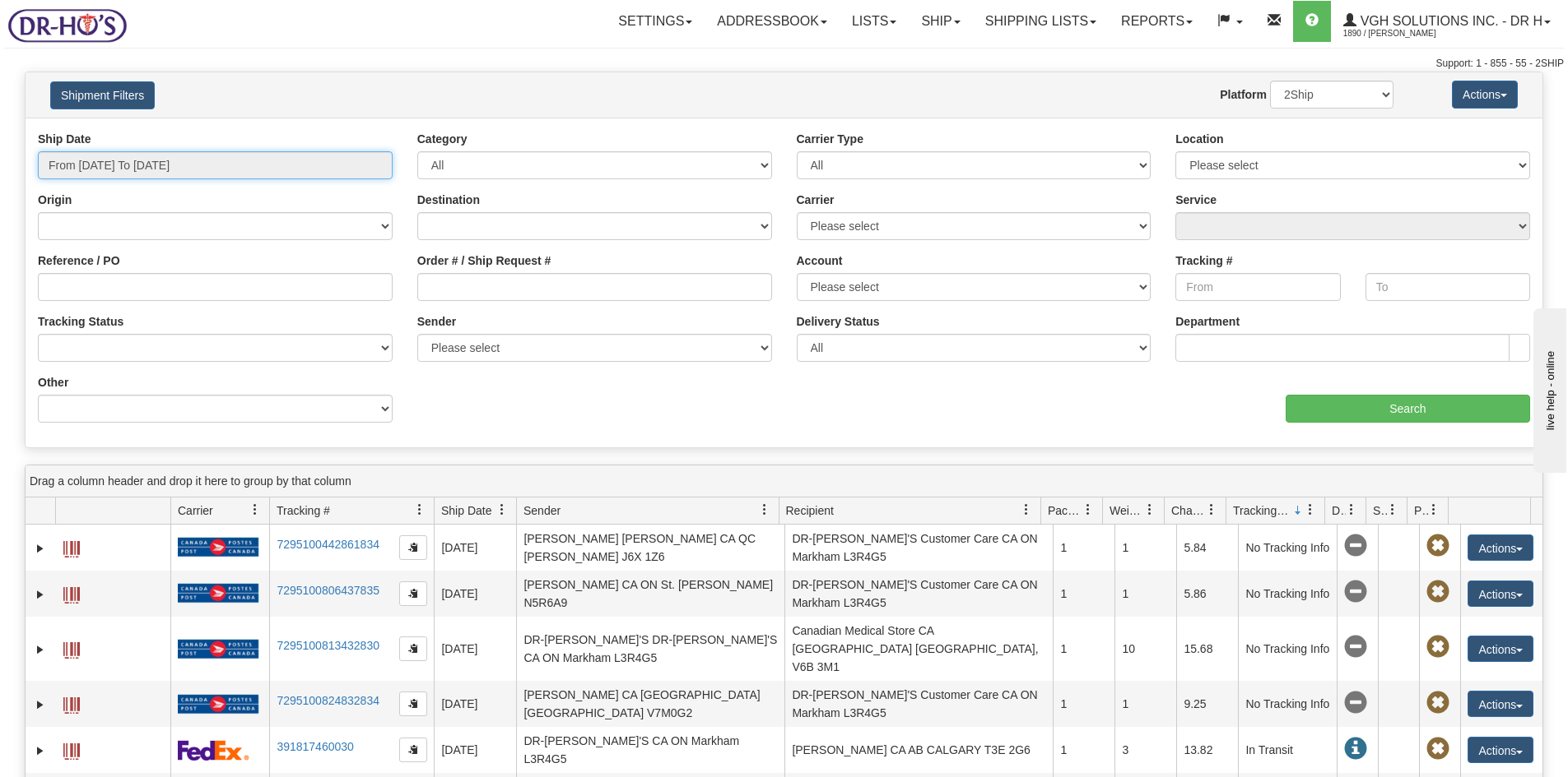
click at [86, 164] on input "From [DATE] To [DATE]" at bounding box center [214, 165] width 355 height 28
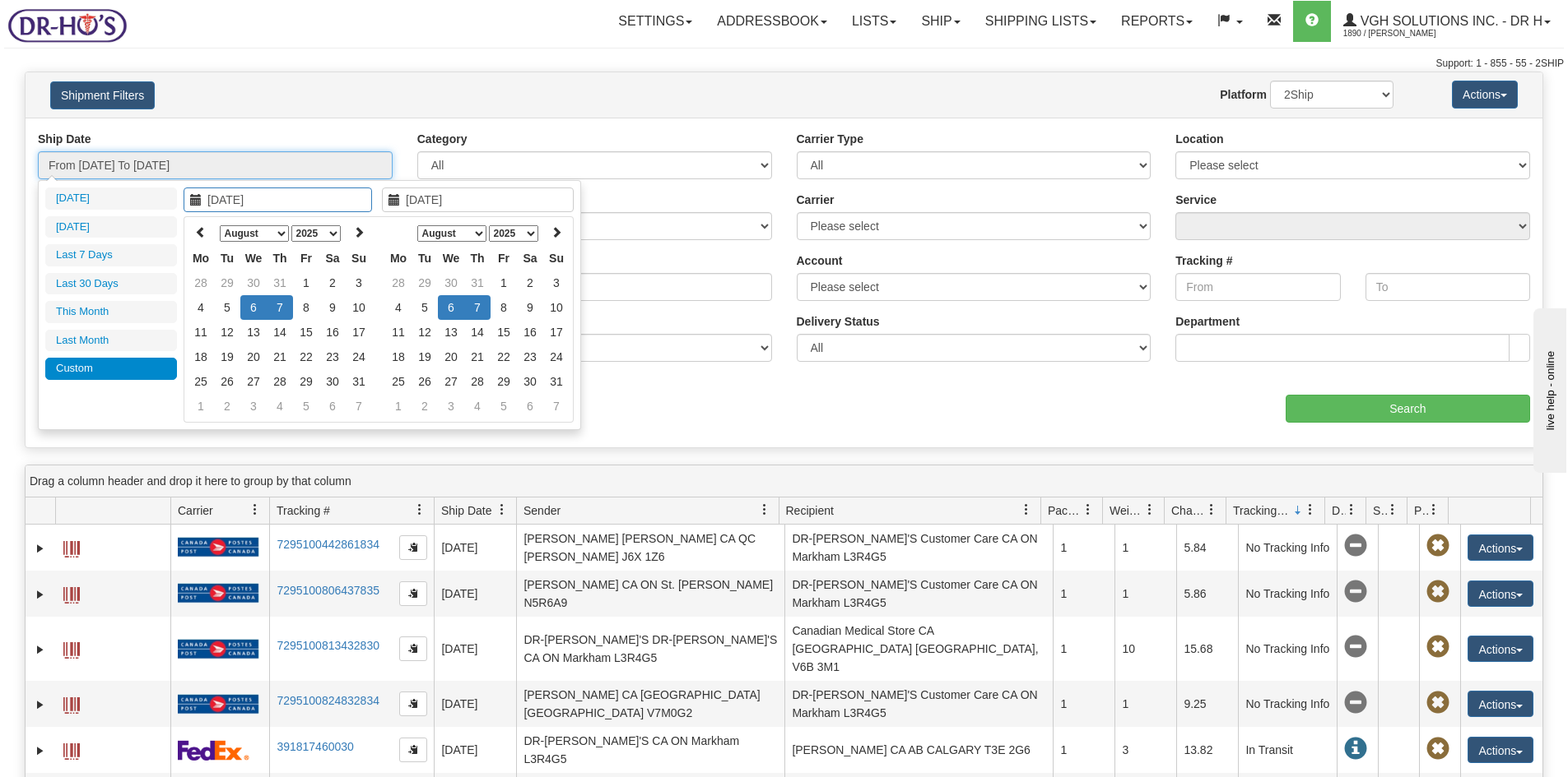
type input "[DATE]"
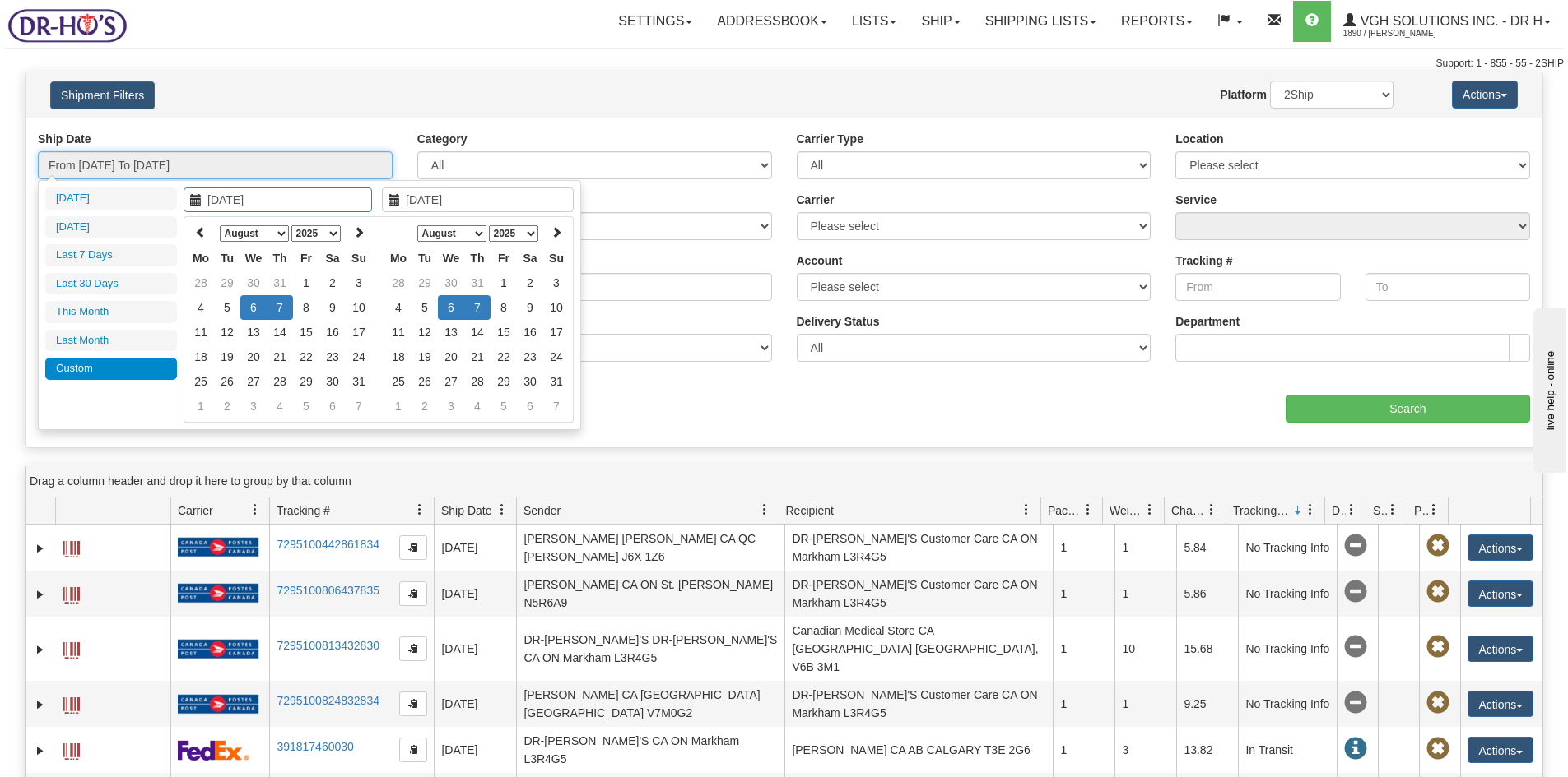
type input "[DATE]"
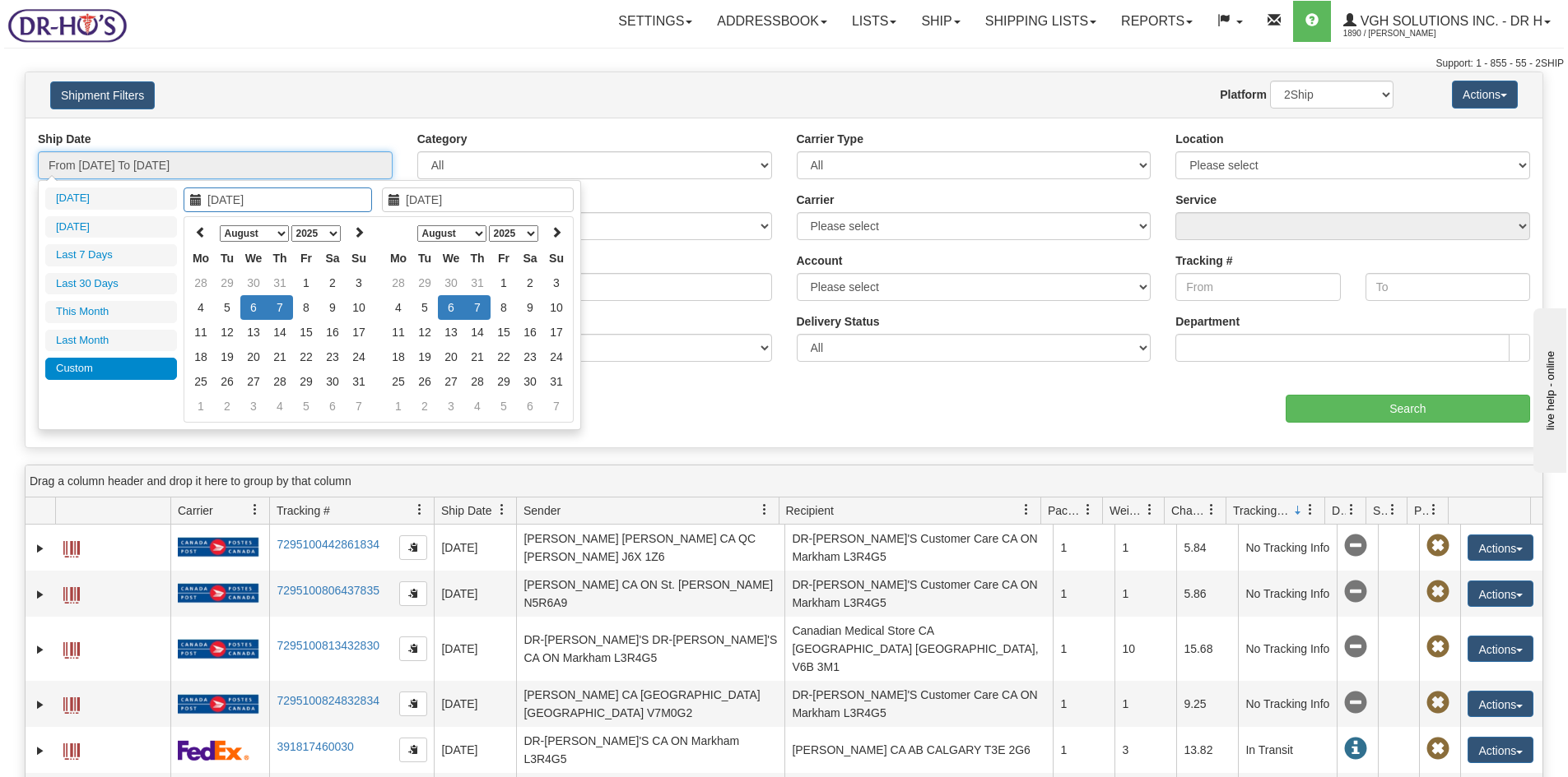
type input "[DATE]"
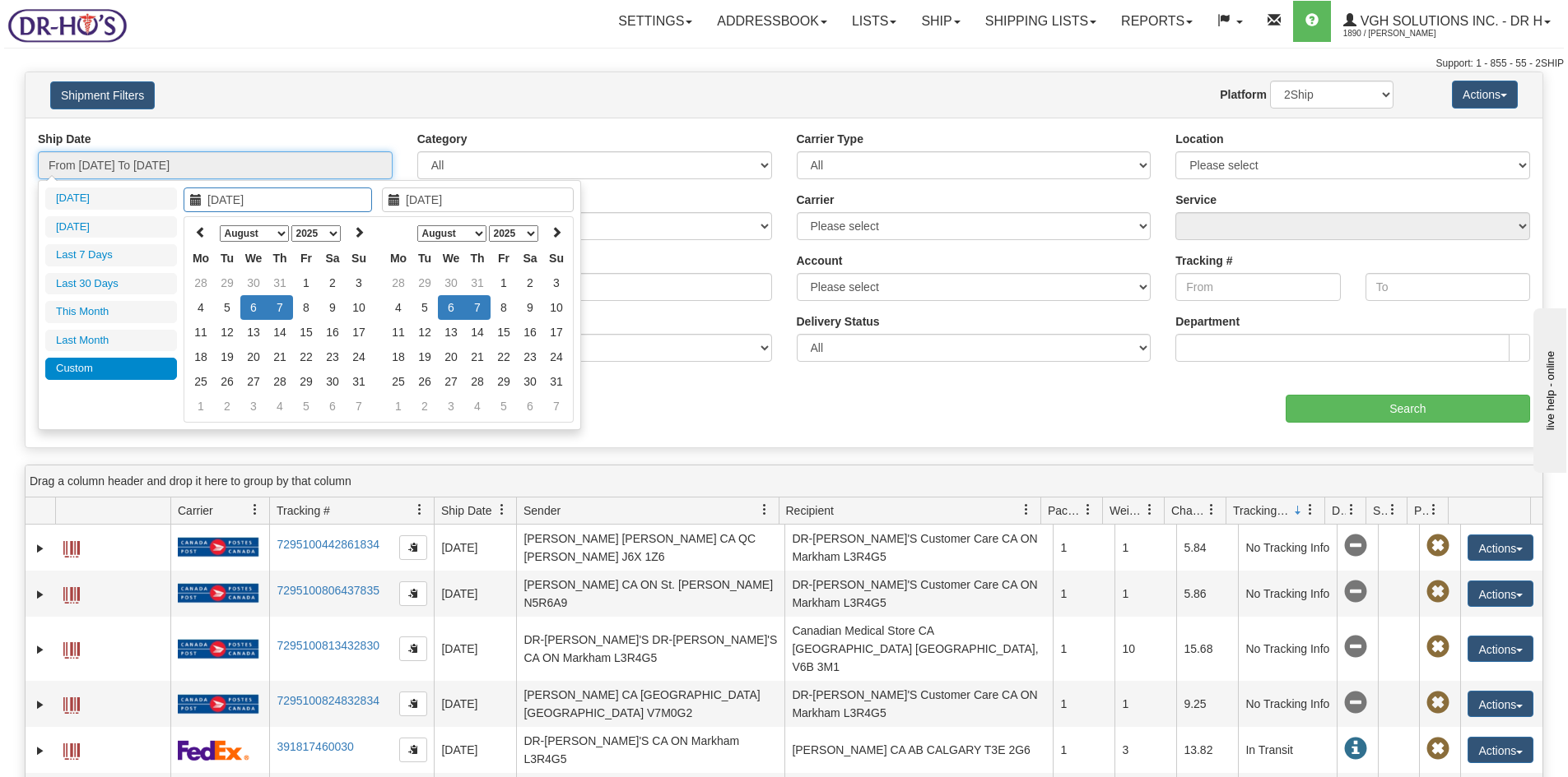
type input "[DATE]"
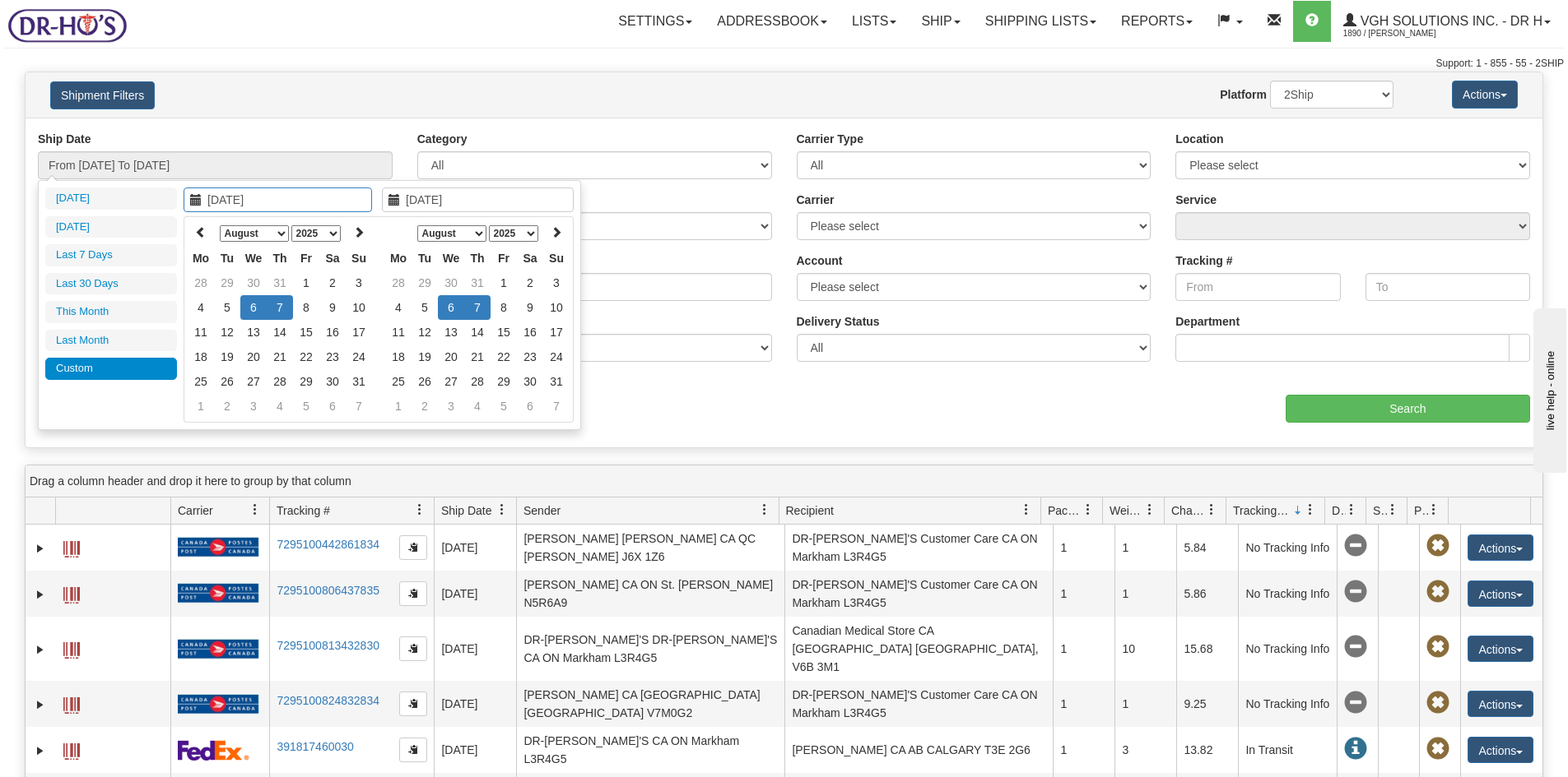
click at [71, 368] on li "Custom" at bounding box center [111, 368] width 131 height 22
type input "[DATE]"
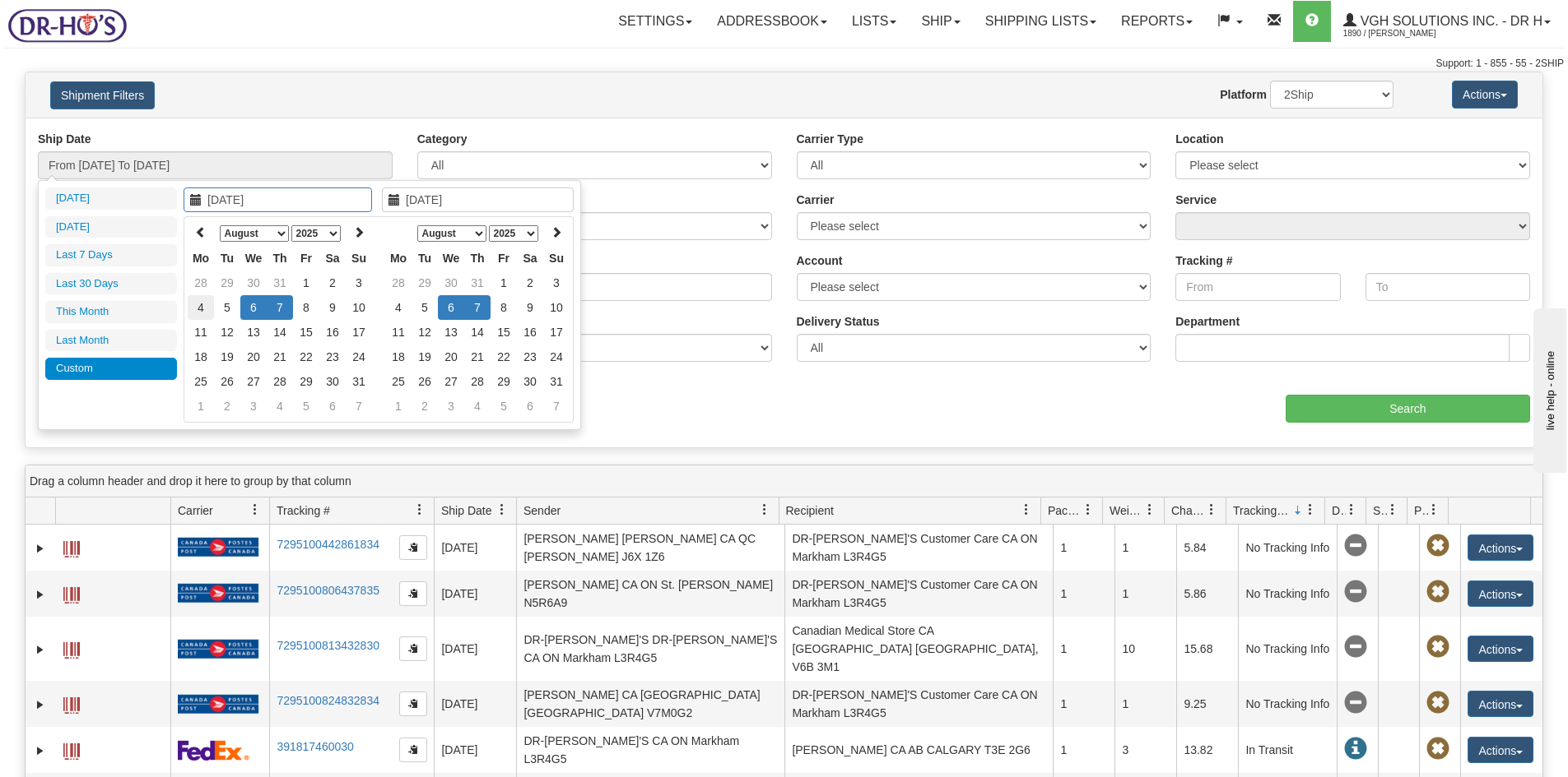
type input "[DATE]"
click at [227, 308] on td "5" at bounding box center [227, 307] width 26 height 25
type input "[DATE]"
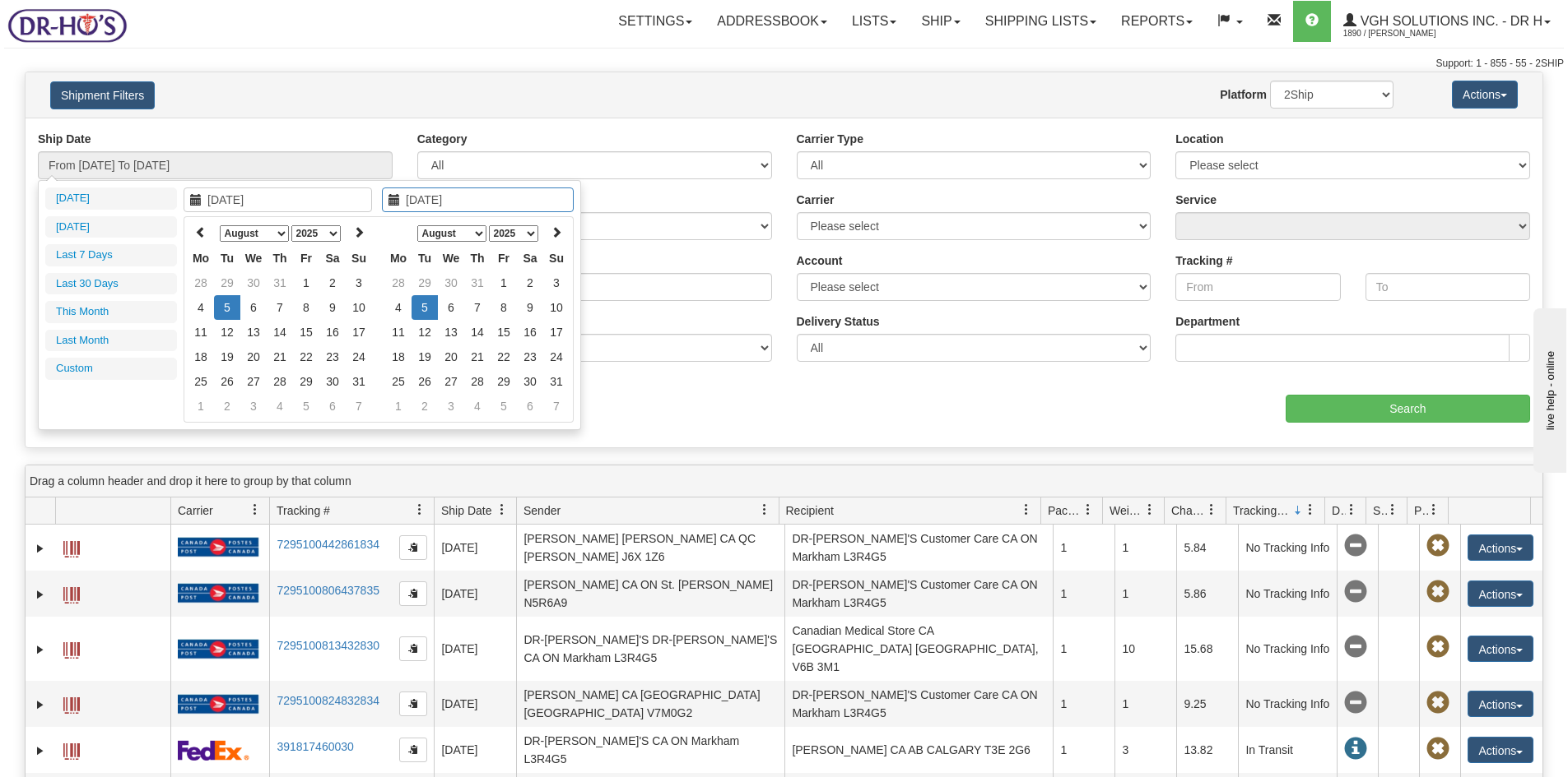
click at [417, 309] on td "5" at bounding box center [424, 307] width 26 height 25
type input "From [DATE] To [DATE]"
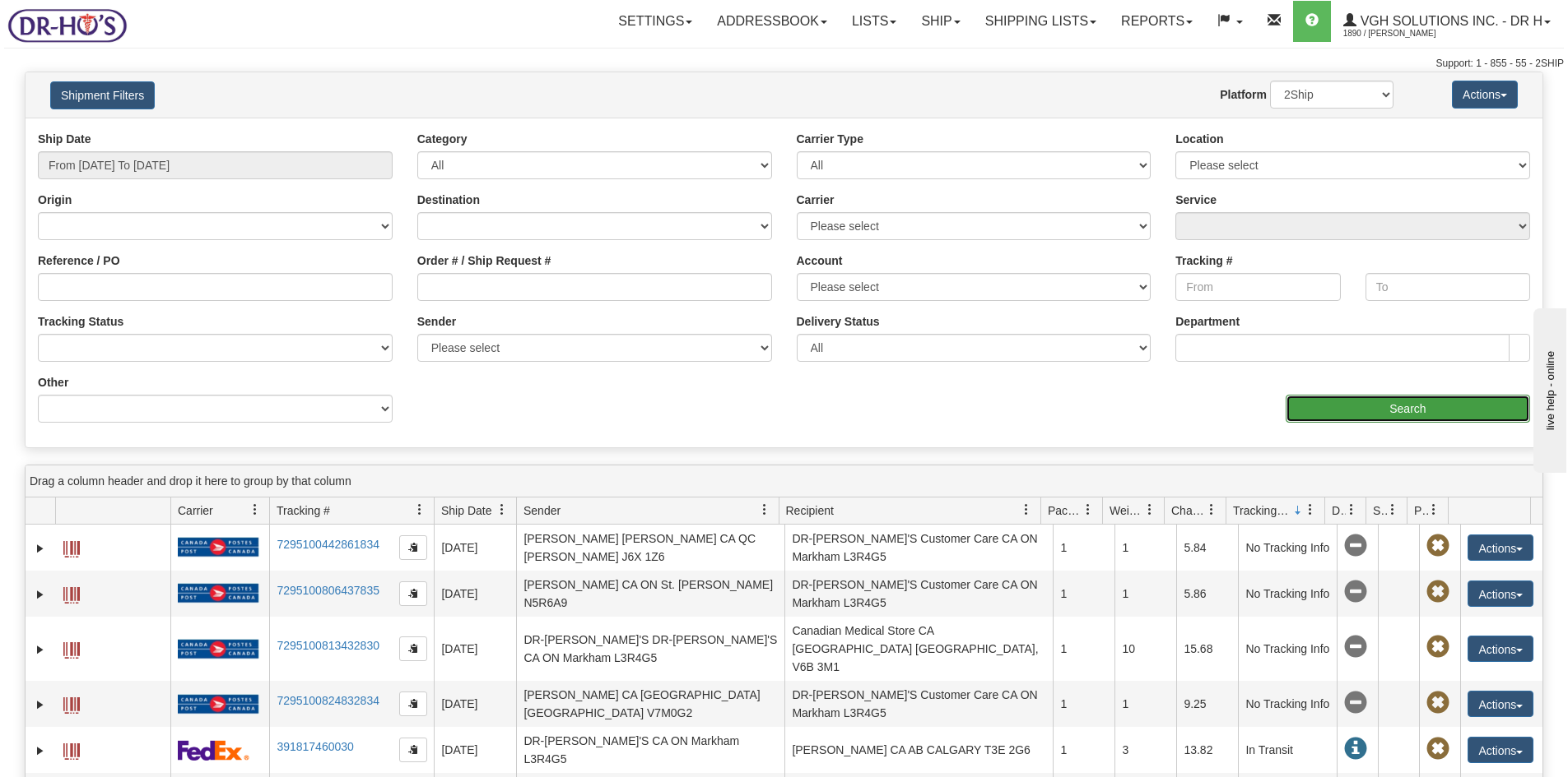
click at [1408, 402] on input "Search" at bounding box center [1407, 409] width 244 height 28
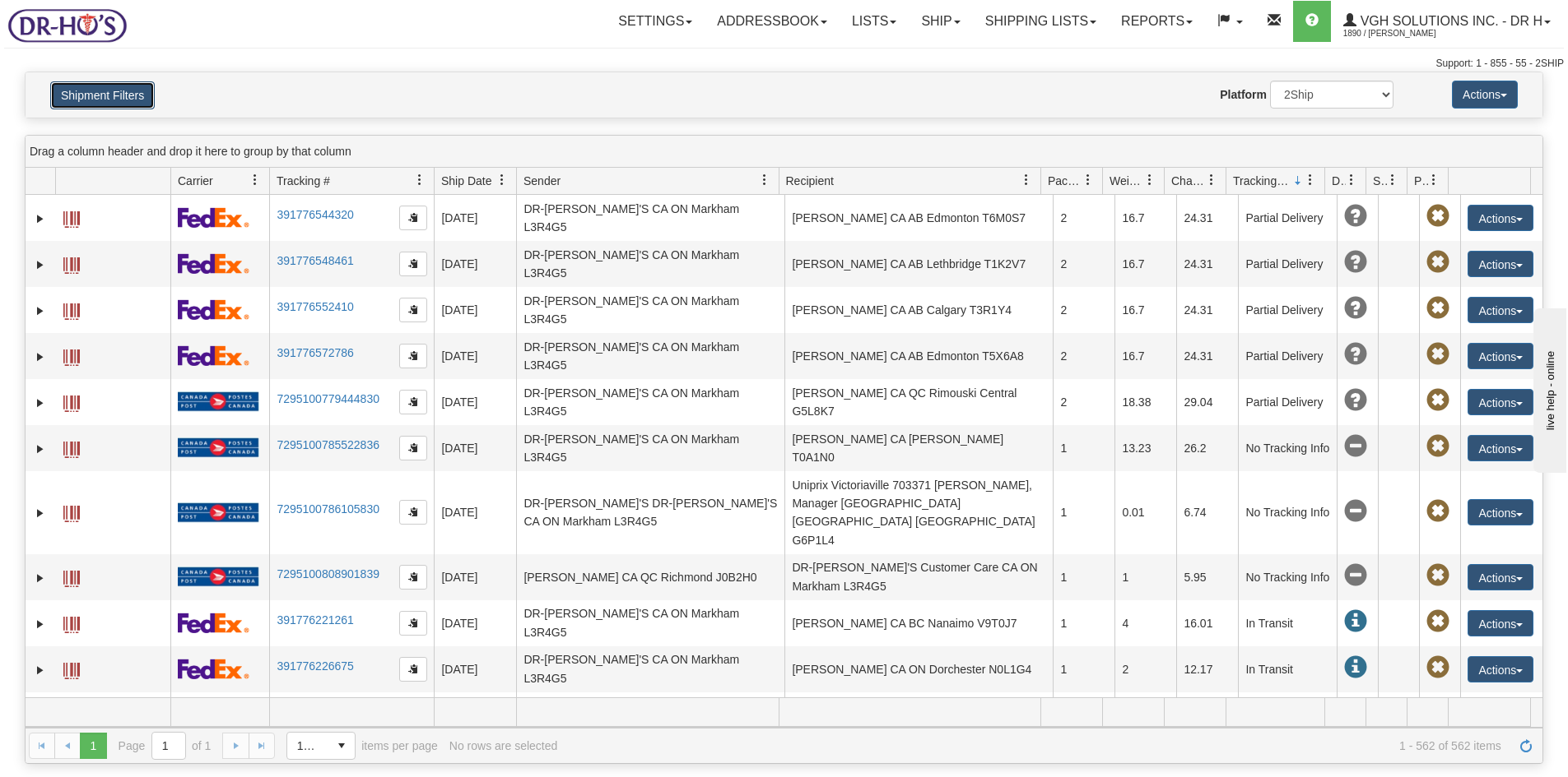
click at [78, 95] on button "Shipment Filters" at bounding box center [102, 95] width 105 height 28
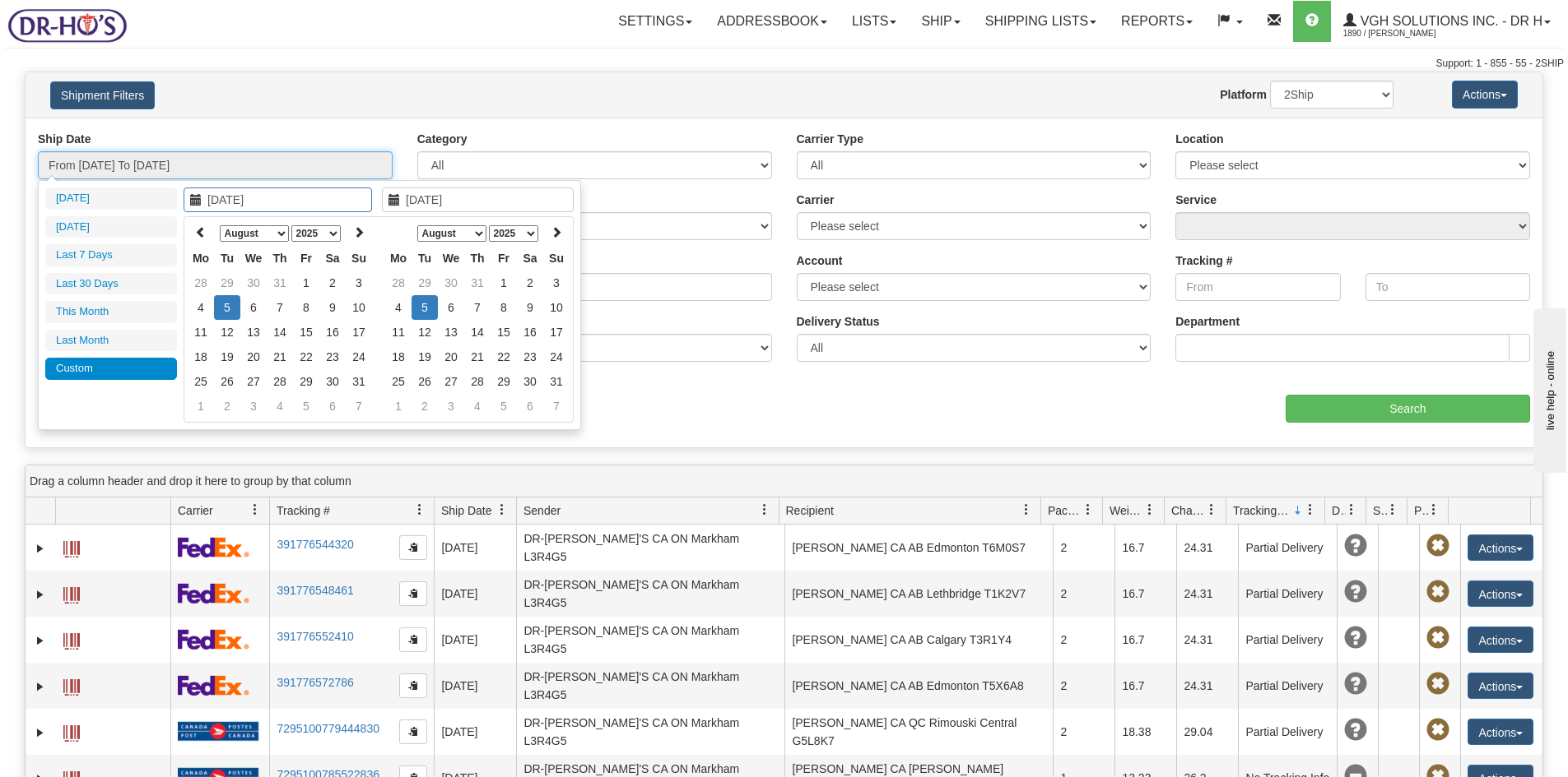
click at [234, 165] on input "From [DATE] To [DATE]" at bounding box center [214, 165] width 355 height 28
type input "[DATE]"
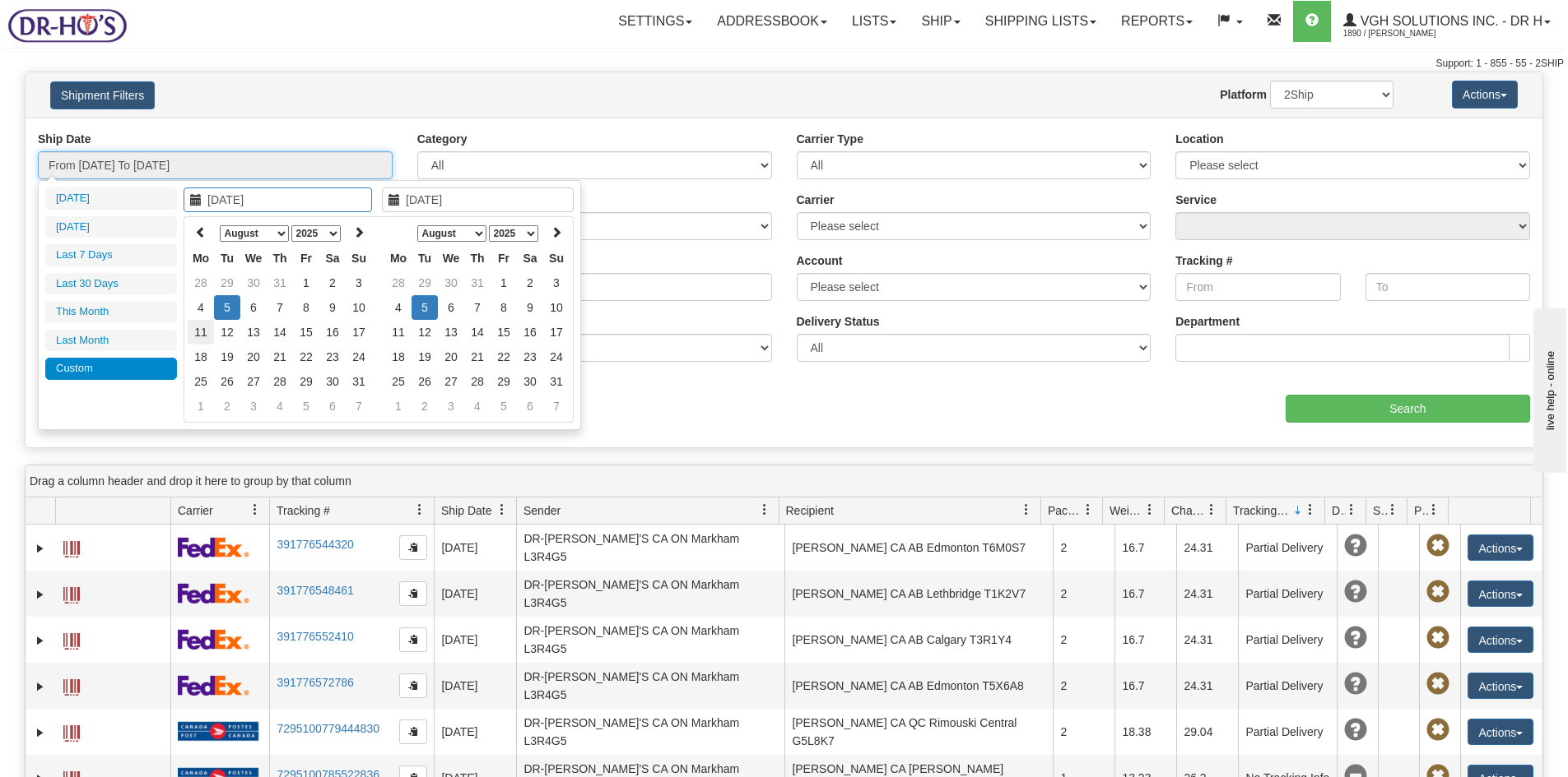
type input "[DATE]"
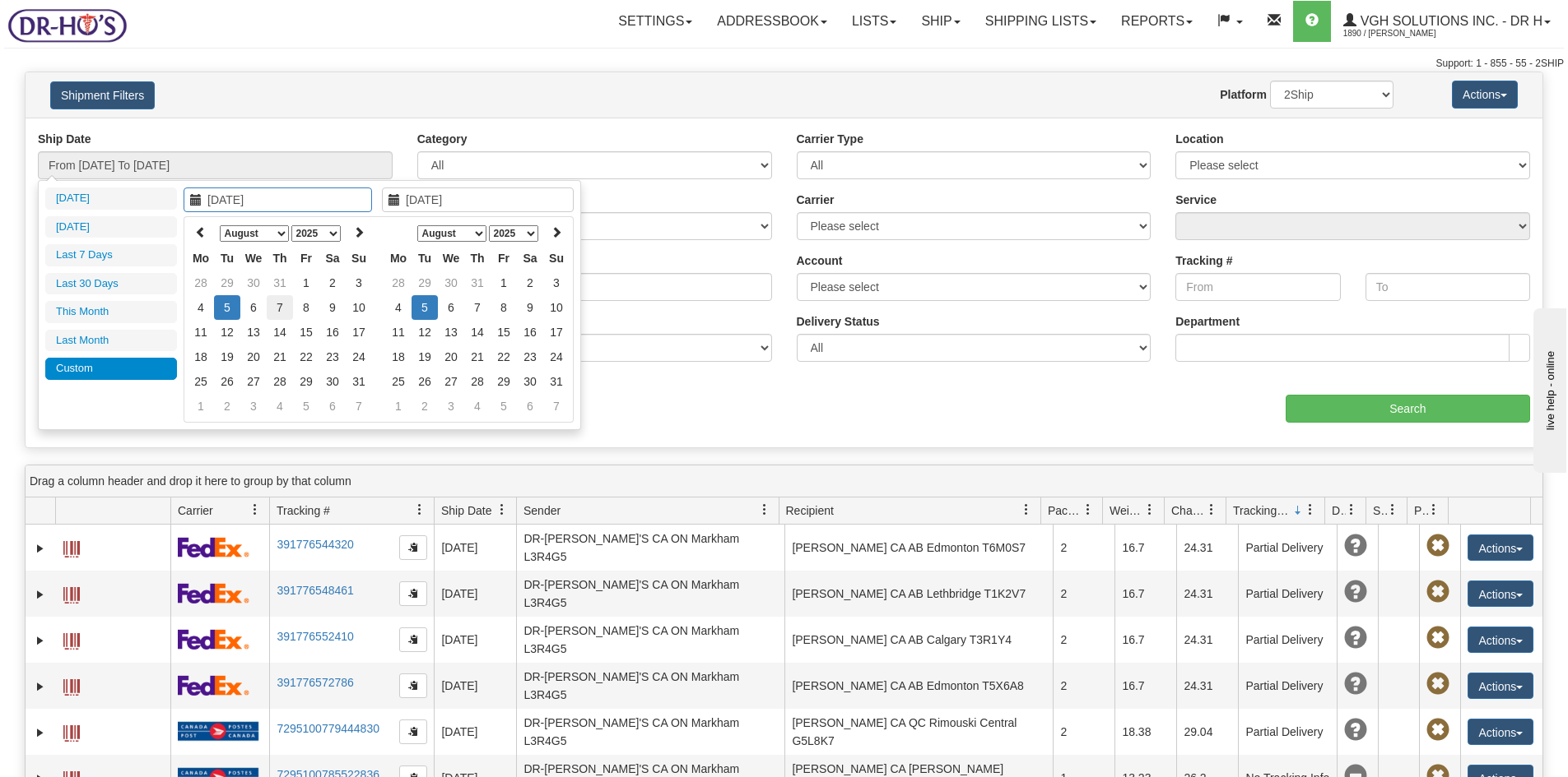
click at [278, 307] on td "7" at bounding box center [279, 307] width 26 height 25
type input "[DATE]"
click at [507, 306] on td "8" at bounding box center [504, 307] width 26 height 25
type input "From [DATE] To [DATE]"
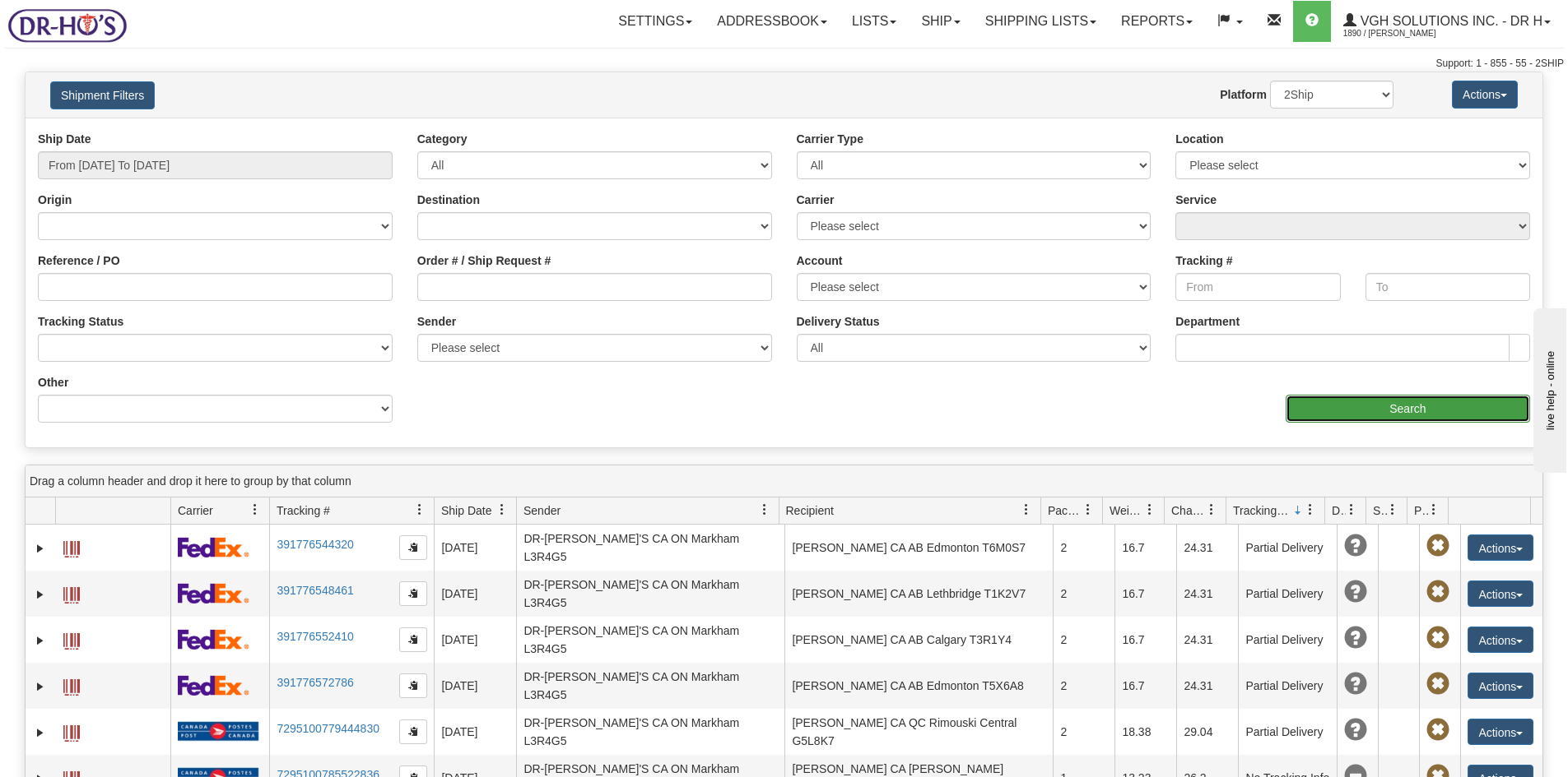
click at [1402, 411] on input "Search" at bounding box center [1407, 409] width 244 height 28
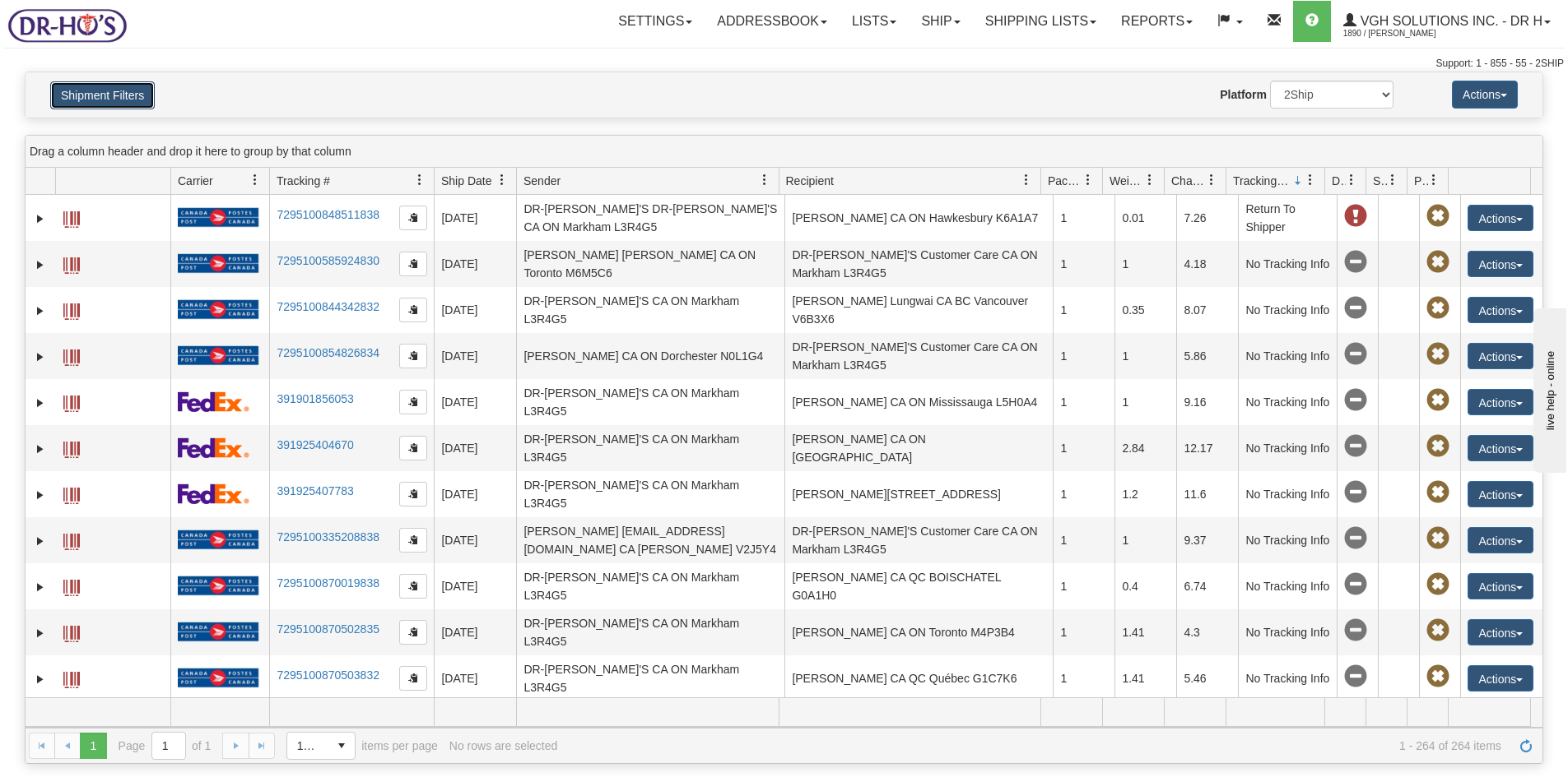
click at [105, 98] on button "Shipment Filters" at bounding box center [102, 95] width 105 height 28
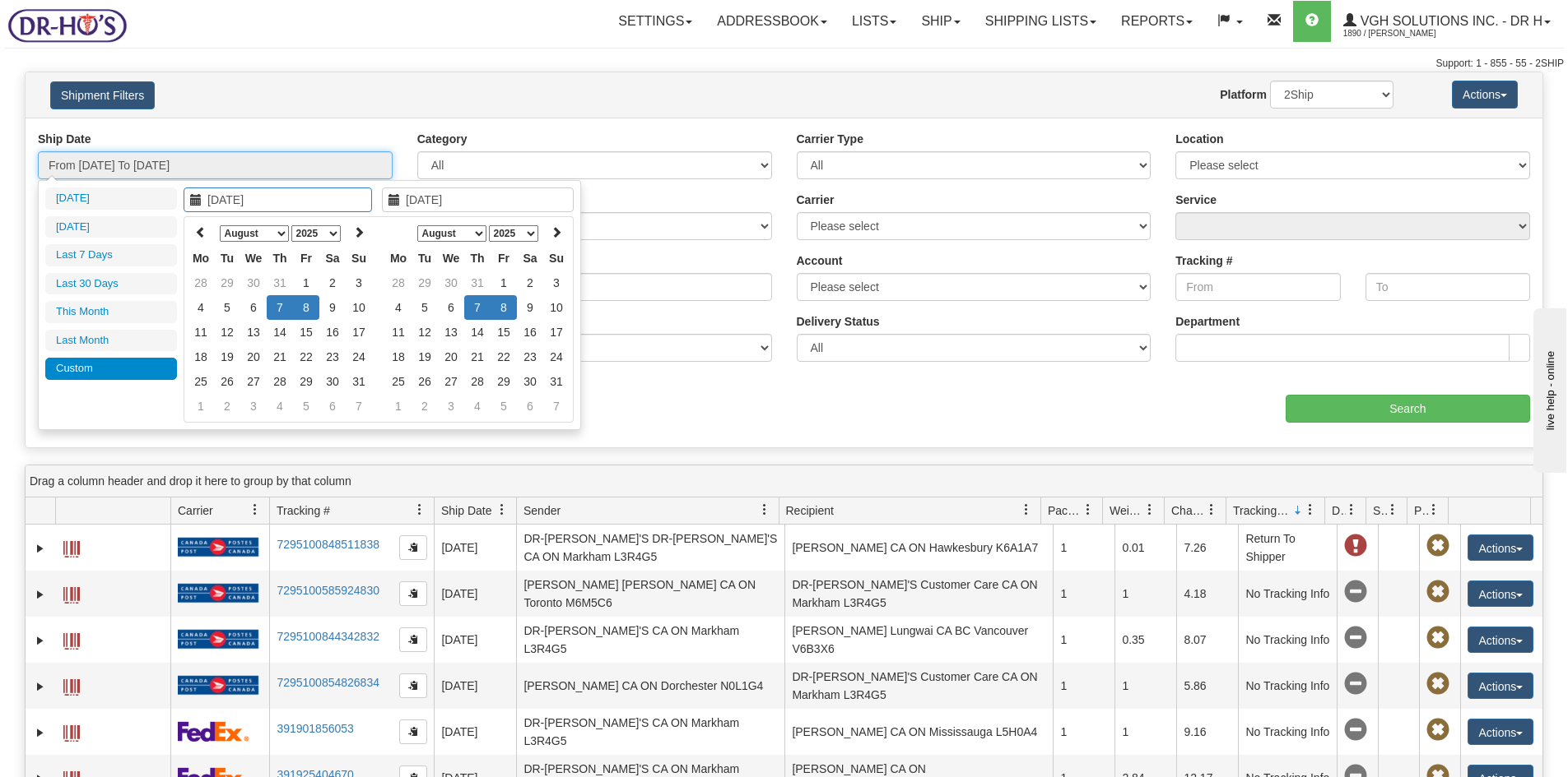
click at [212, 161] on input "From [DATE] To [DATE]" at bounding box center [214, 165] width 355 height 28
type input "[DATE]"
click at [274, 310] on td "7" at bounding box center [279, 307] width 26 height 25
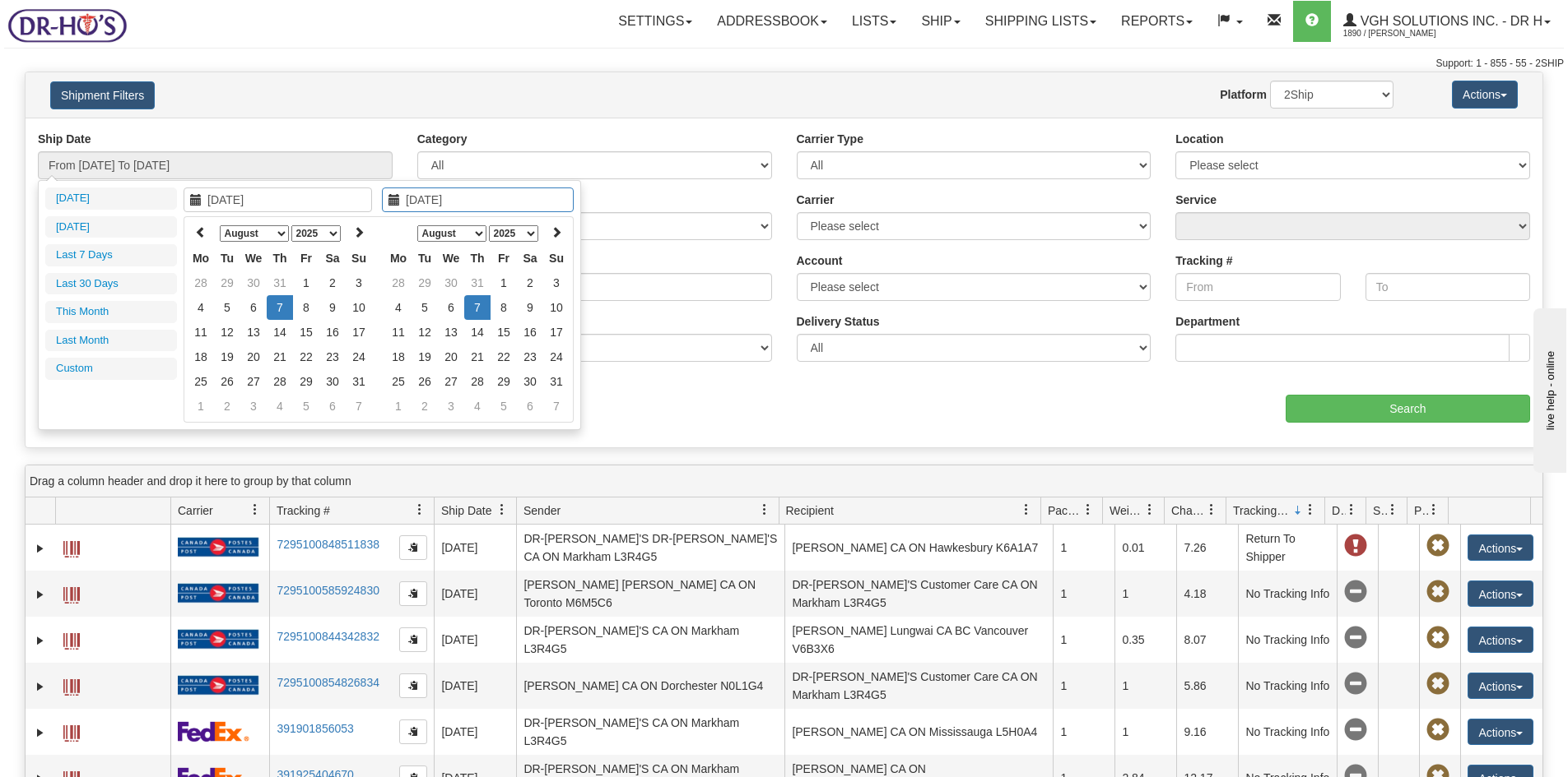
type input "[DATE]"
click at [472, 304] on td "7" at bounding box center [477, 307] width 26 height 25
type input "From [DATE] To [DATE]"
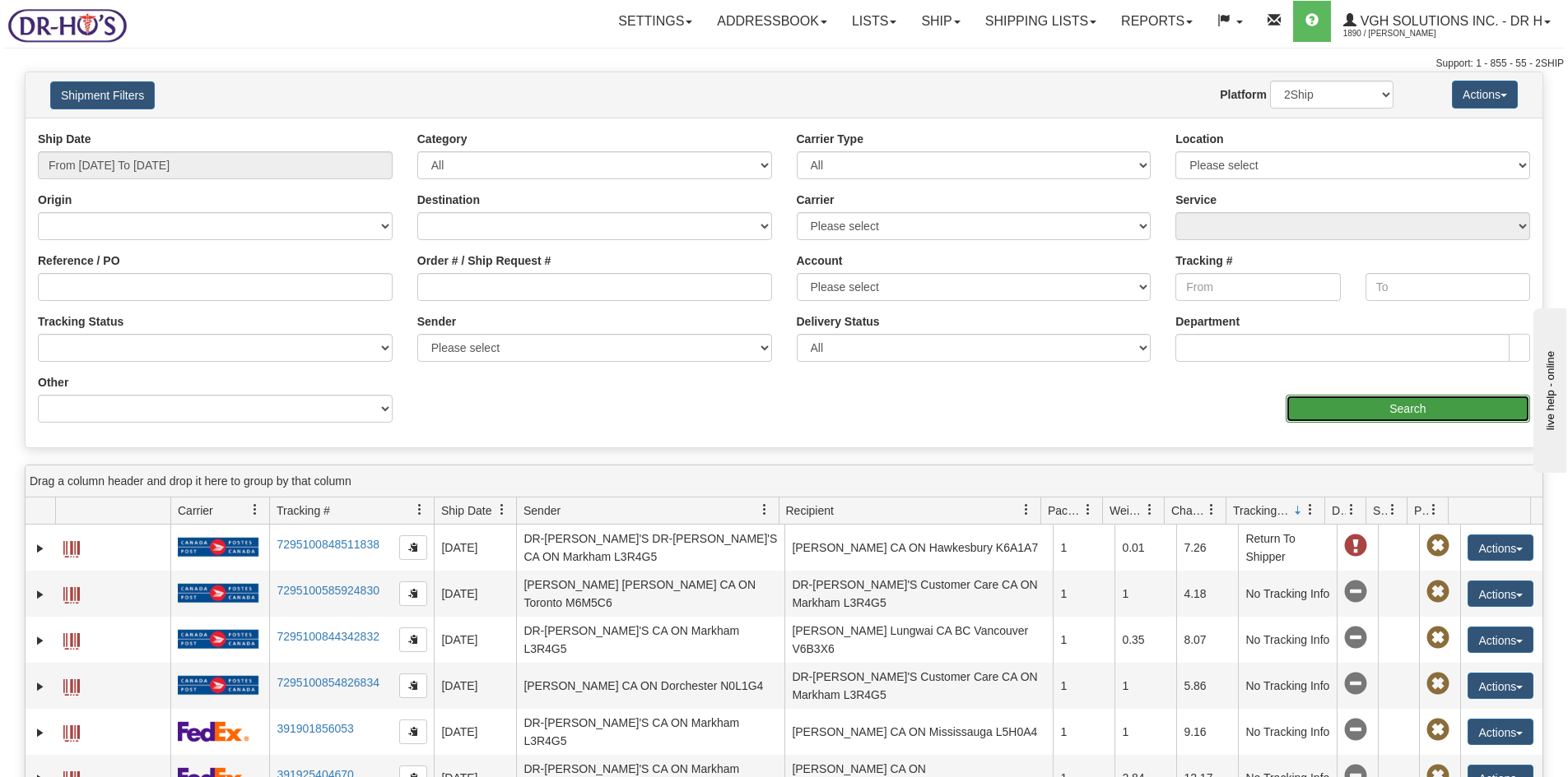
click at [1392, 411] on input "Search" at bounding box center [1407, 409] width 244 height 28
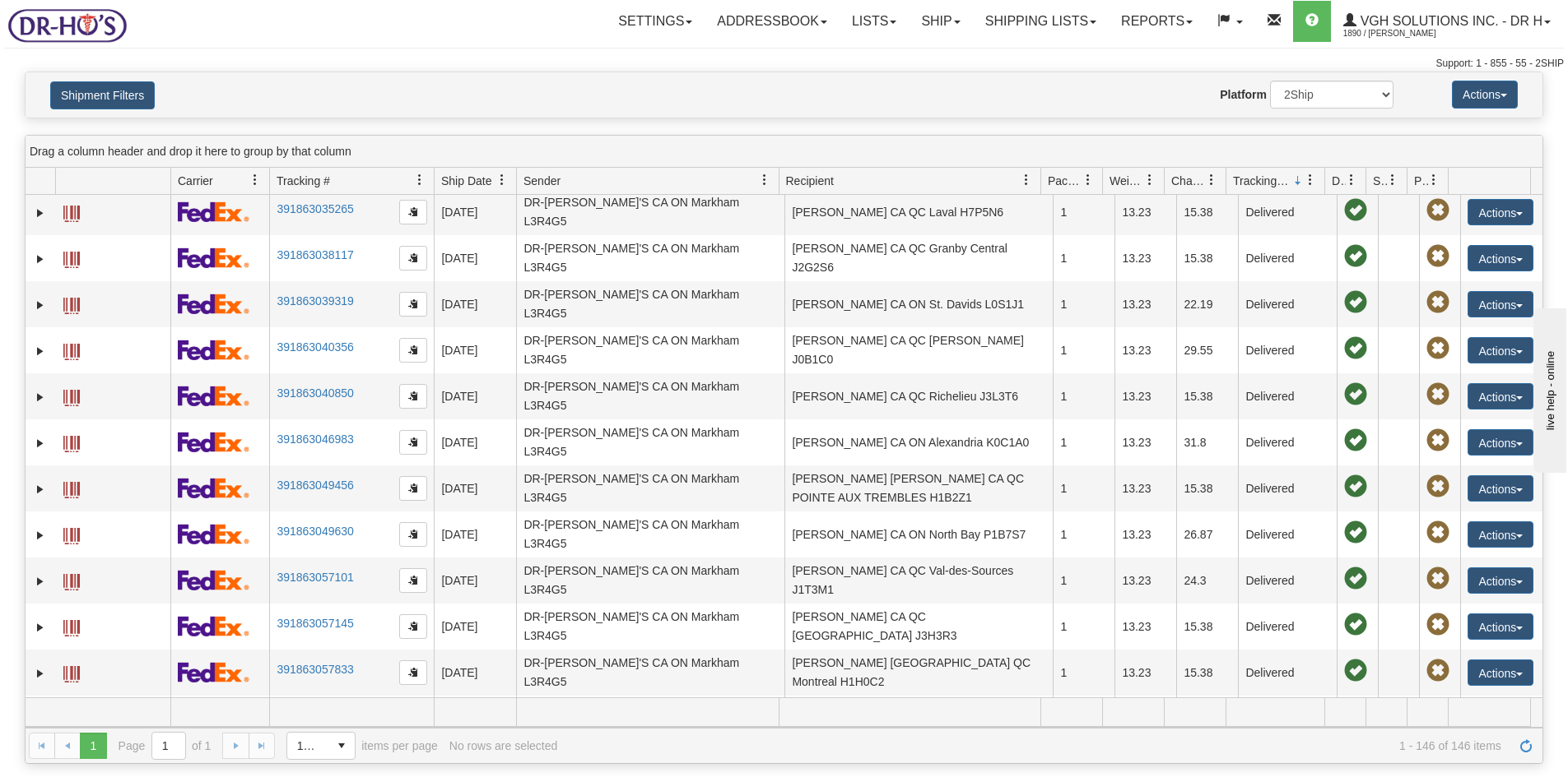
scroll to position [4196, 0]
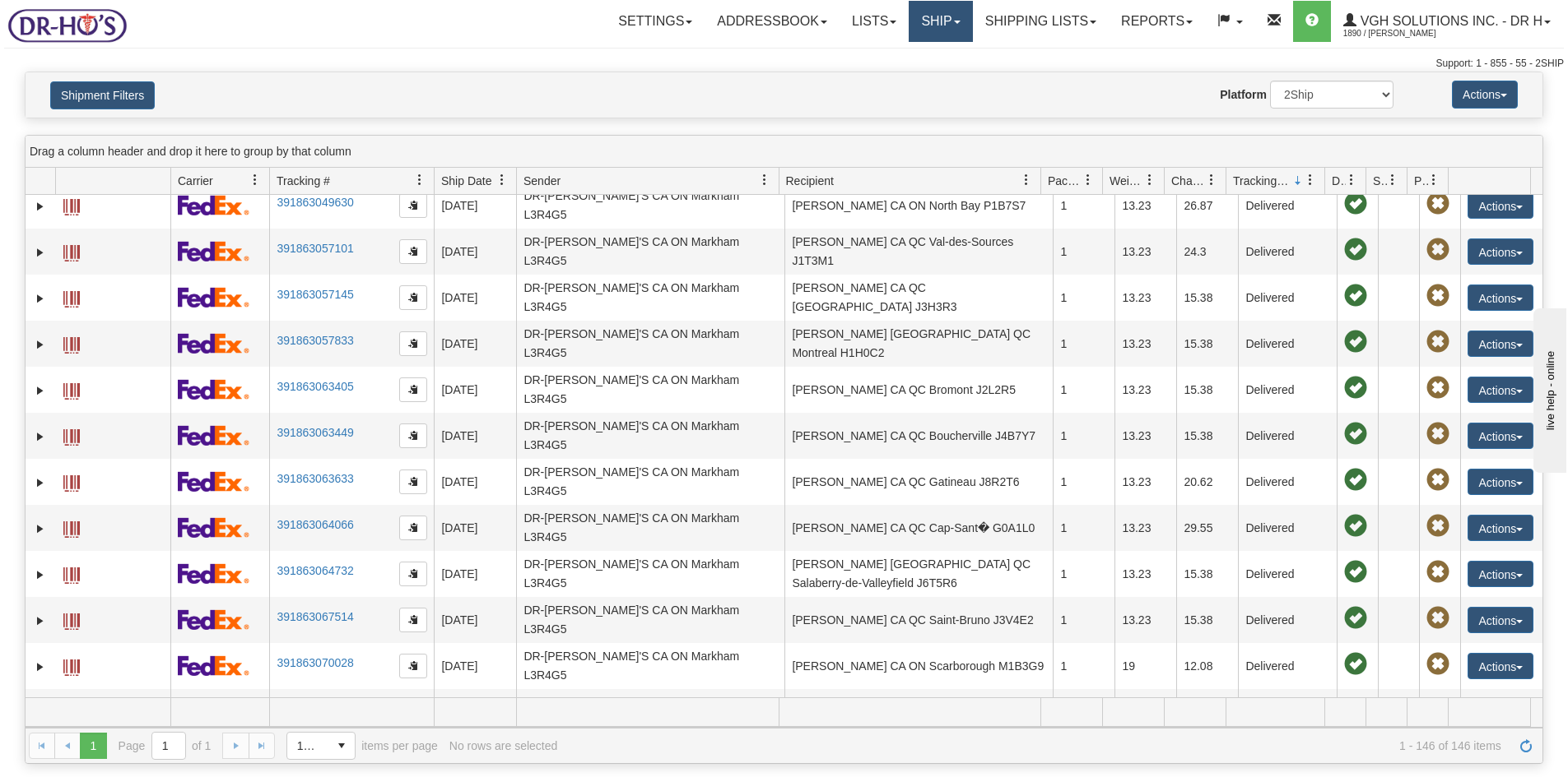
click at [945, 18] on link "Ship" at bounding box center [940, 21] width 63 height 41
click at [877, 80] on span "OnHold / Order Queue" at bounding box center [897, 78] width 116 height 13
